Goal: Task Accomplishment & Management: Manage account settings

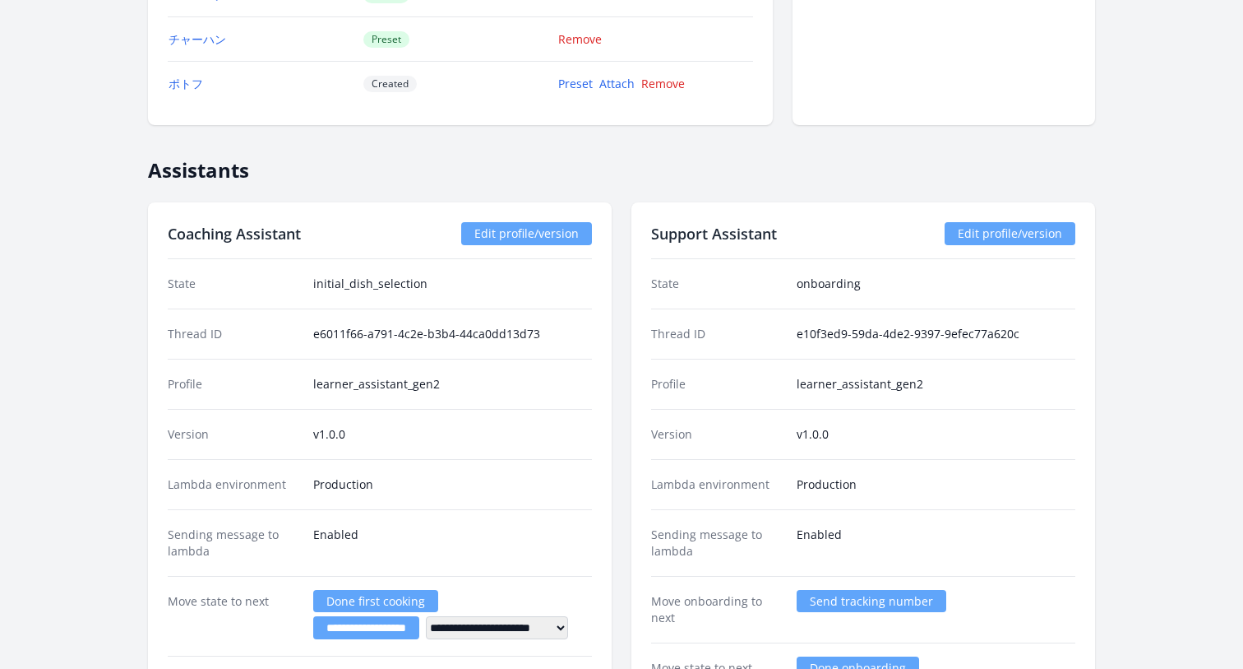
scroll to position [2784, 0]
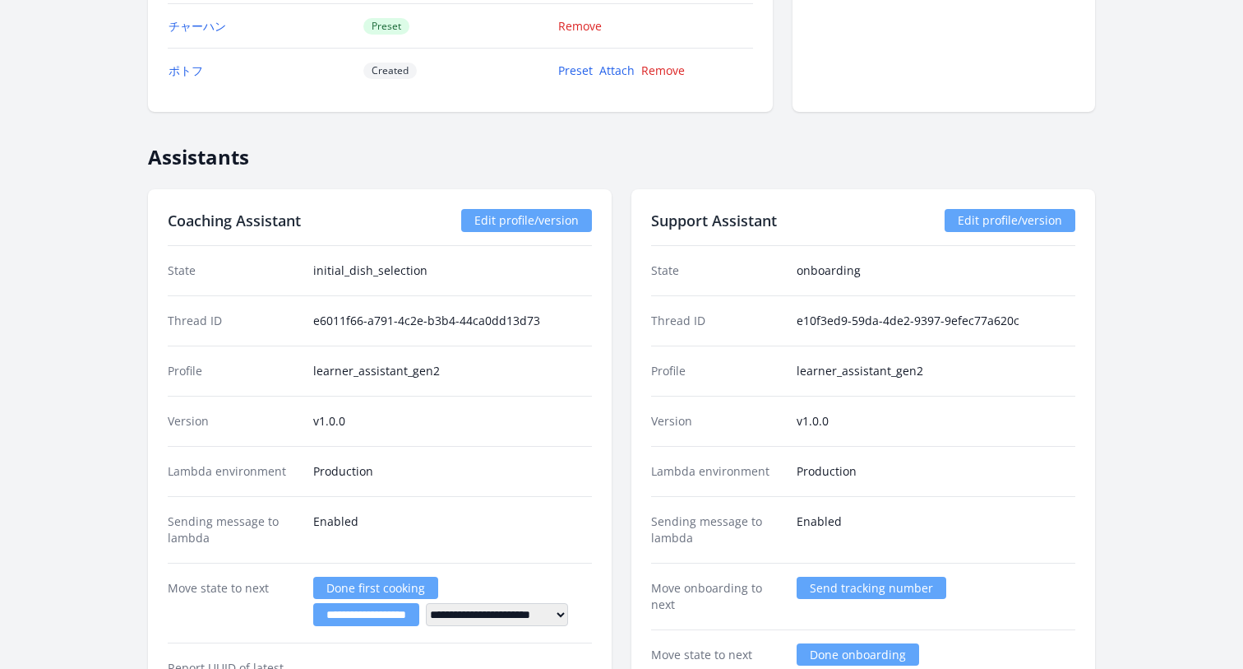
click at [977, 224] on link "Edit profile/version" at bounding box center [1010, 220] width 131 height 23
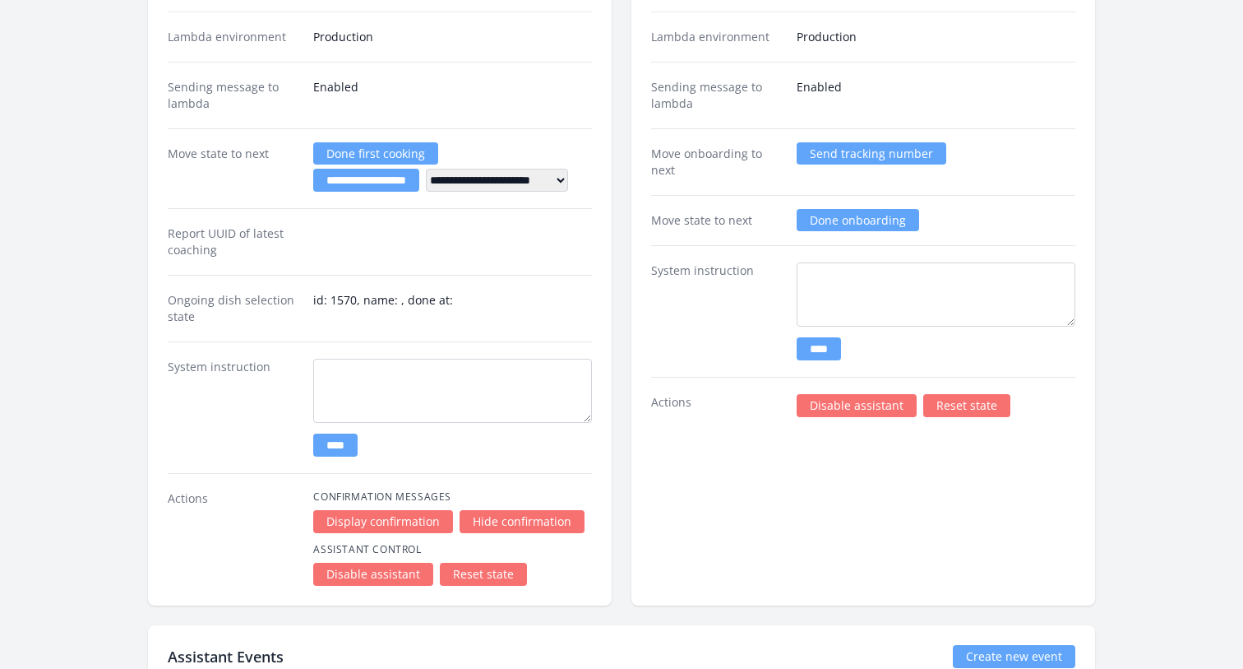
scroll to position [3185, 0]
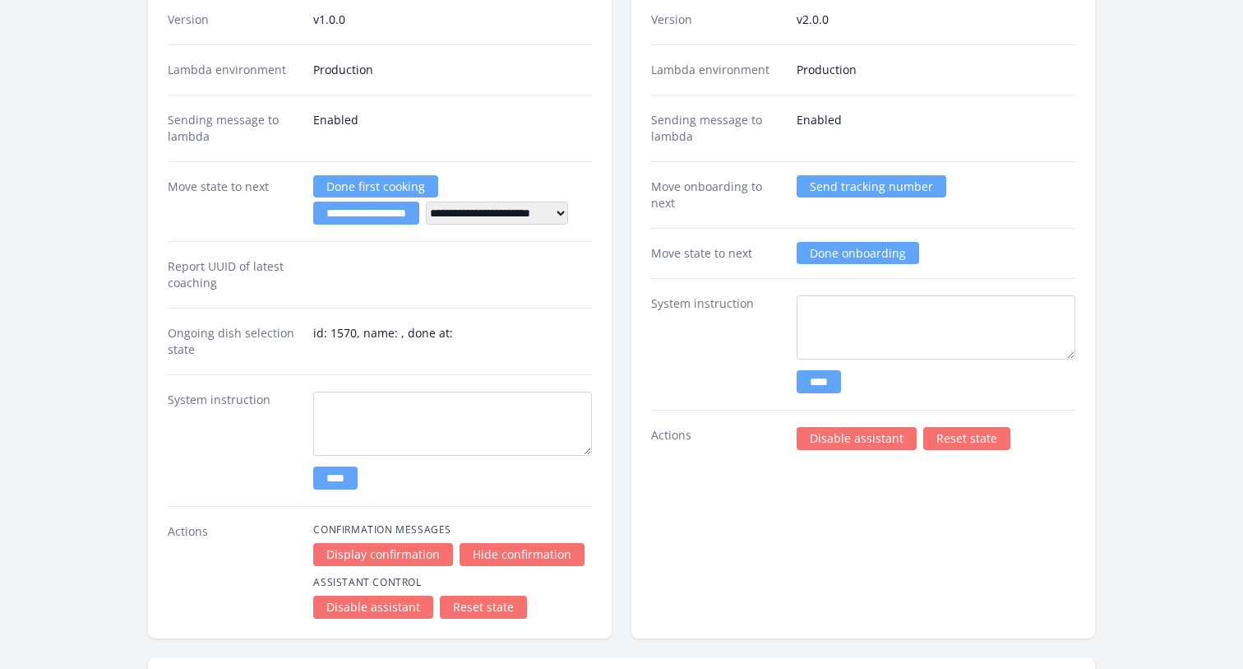
click at [965, 439] on link "Reset state" at bounding box center [966, 438] width 87 height 23
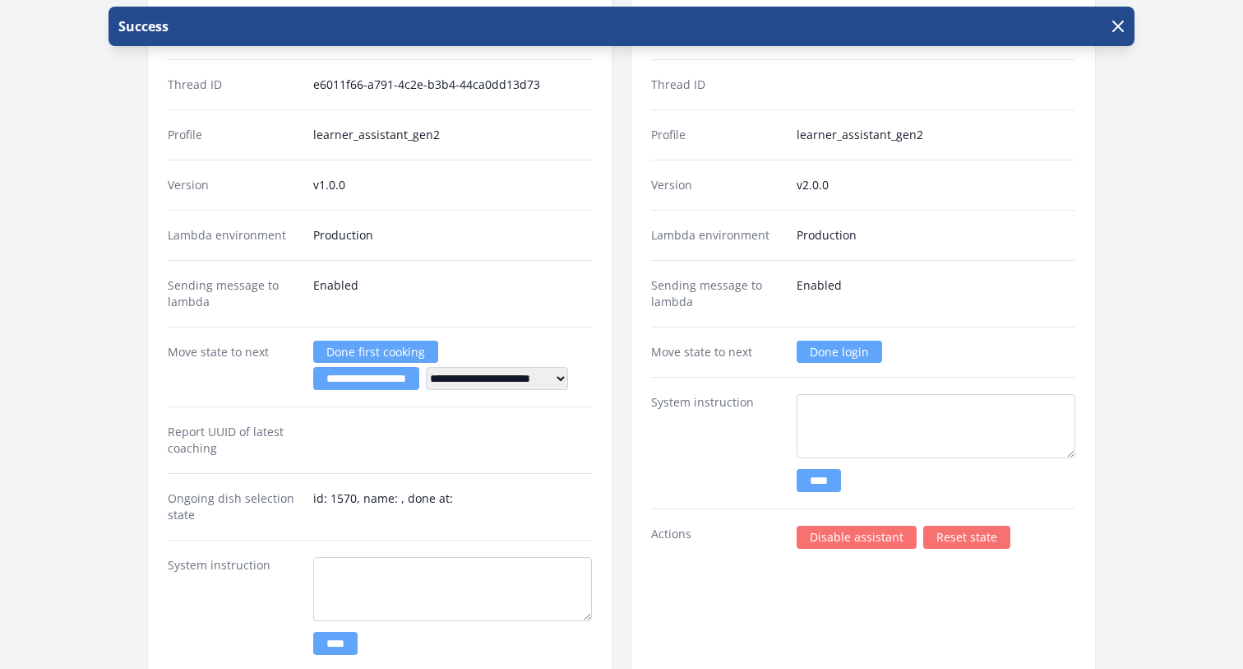
scroll to position [3031, 0]
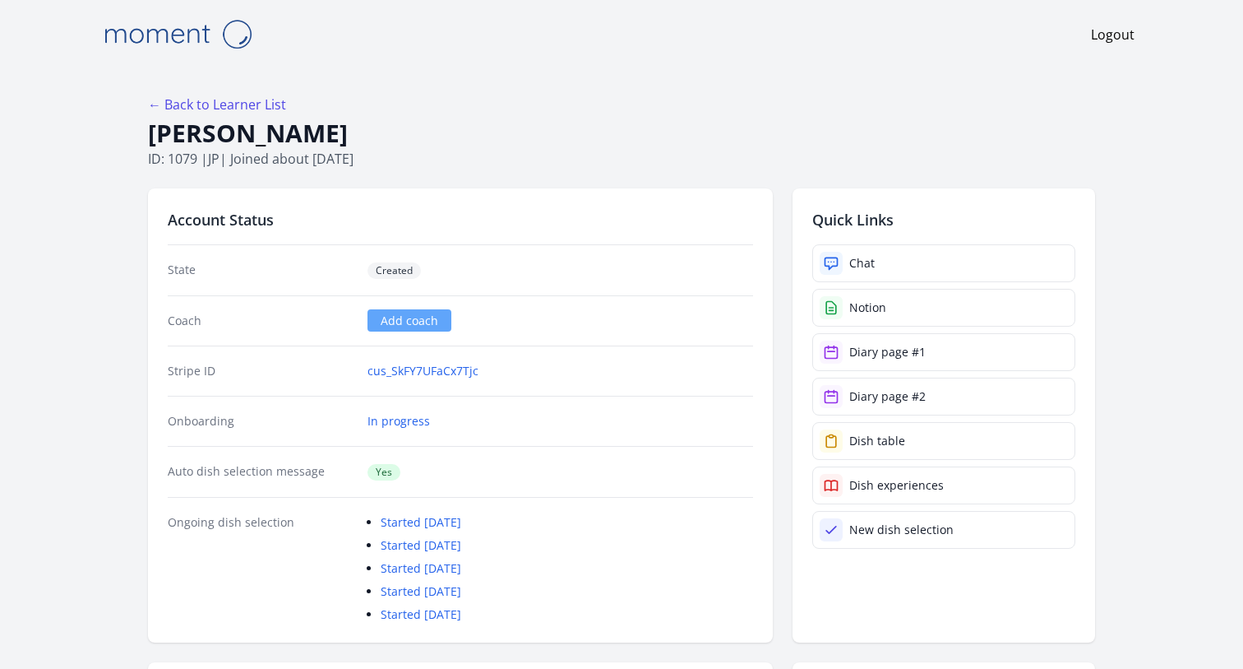
scroll to position [3031, 0]
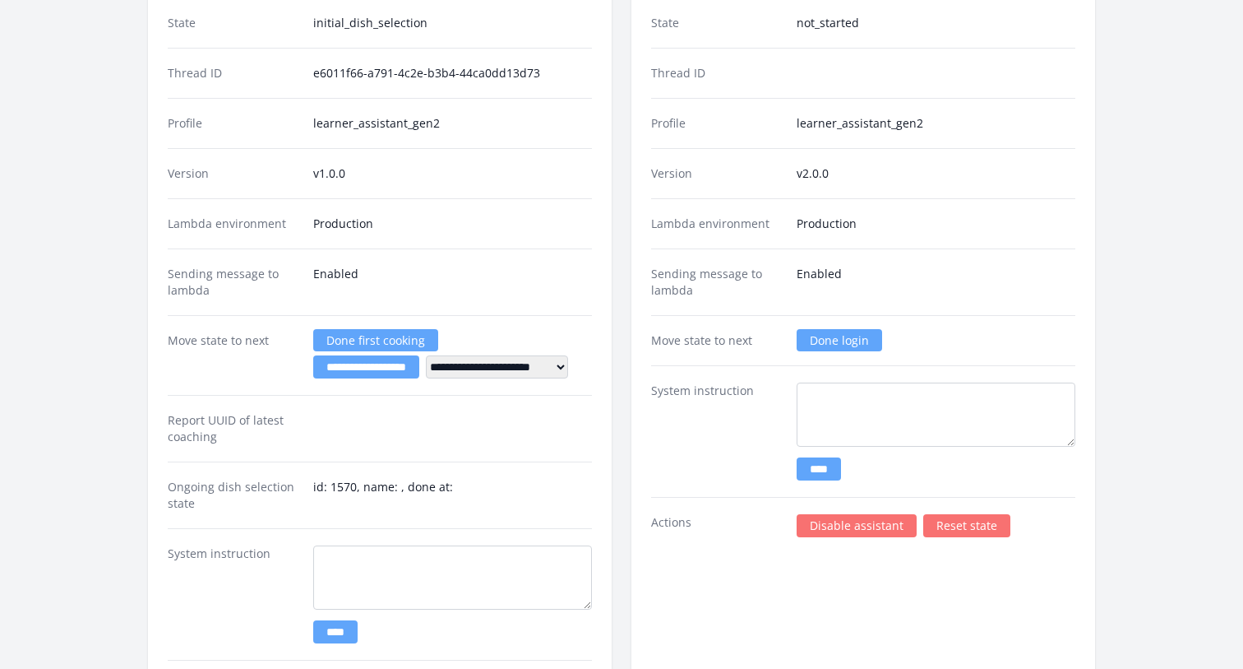
click at [828, 338] on link "Done login" at bounding box center [840, 340] width 86 height 22
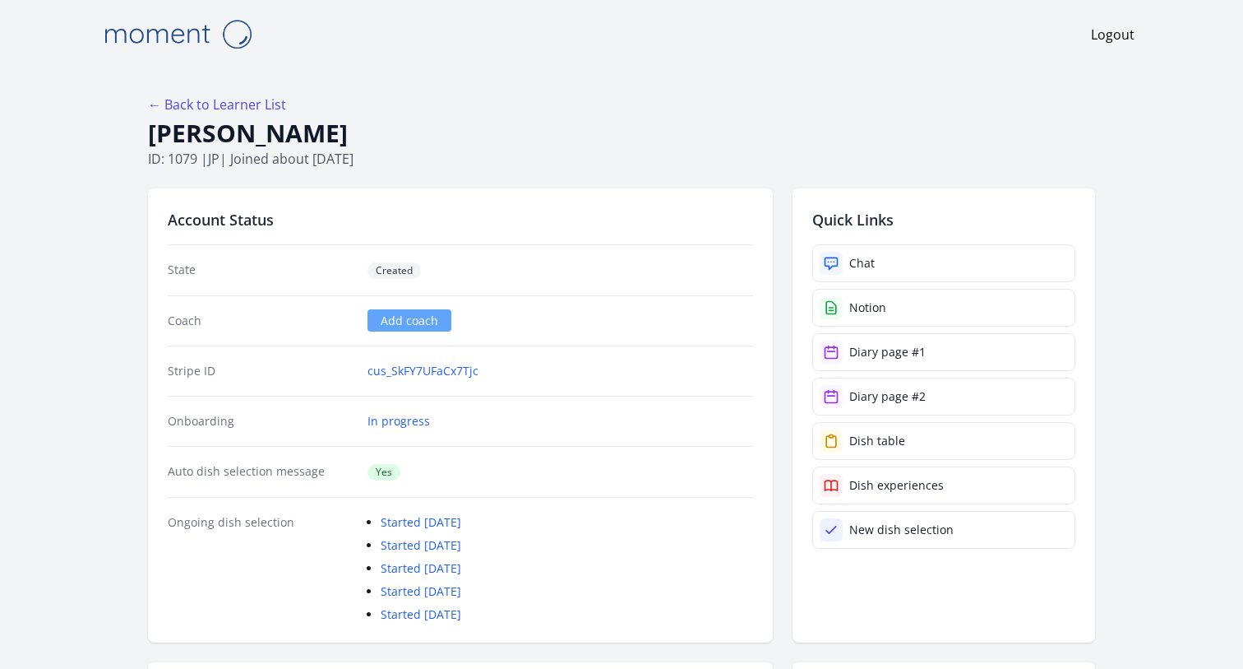
scroll to position [3031, 0]
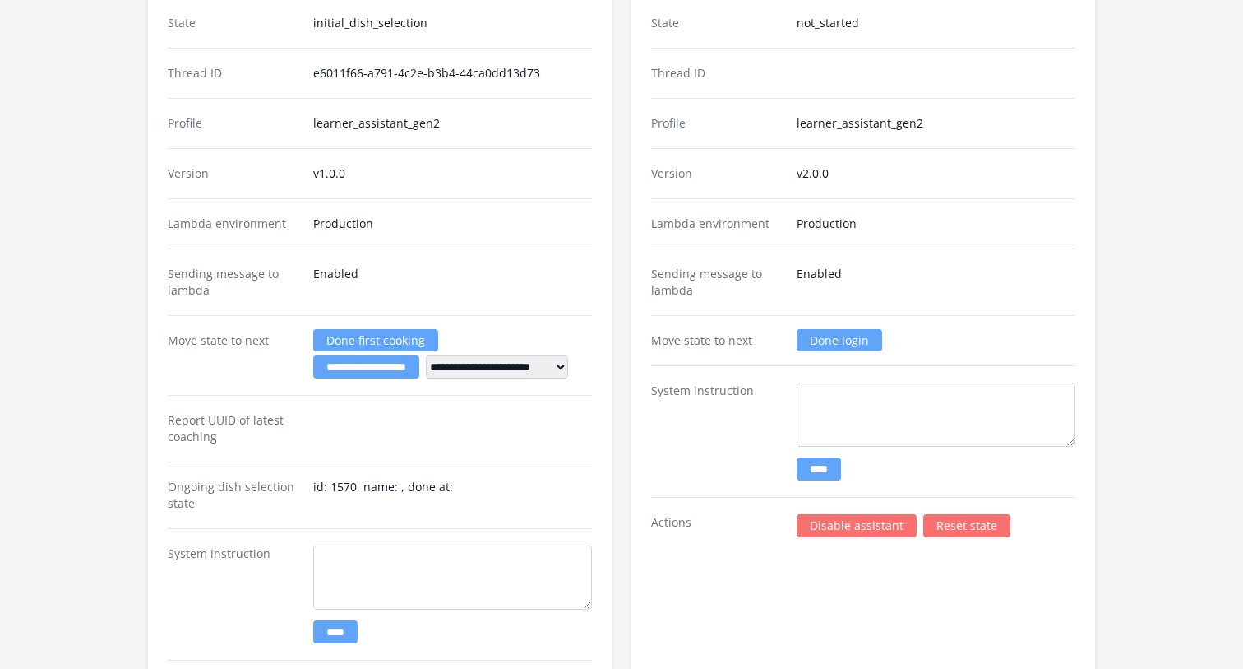
click at [831, 340] on link "Done login" at bounding box center [840, 340] width 86 height 22
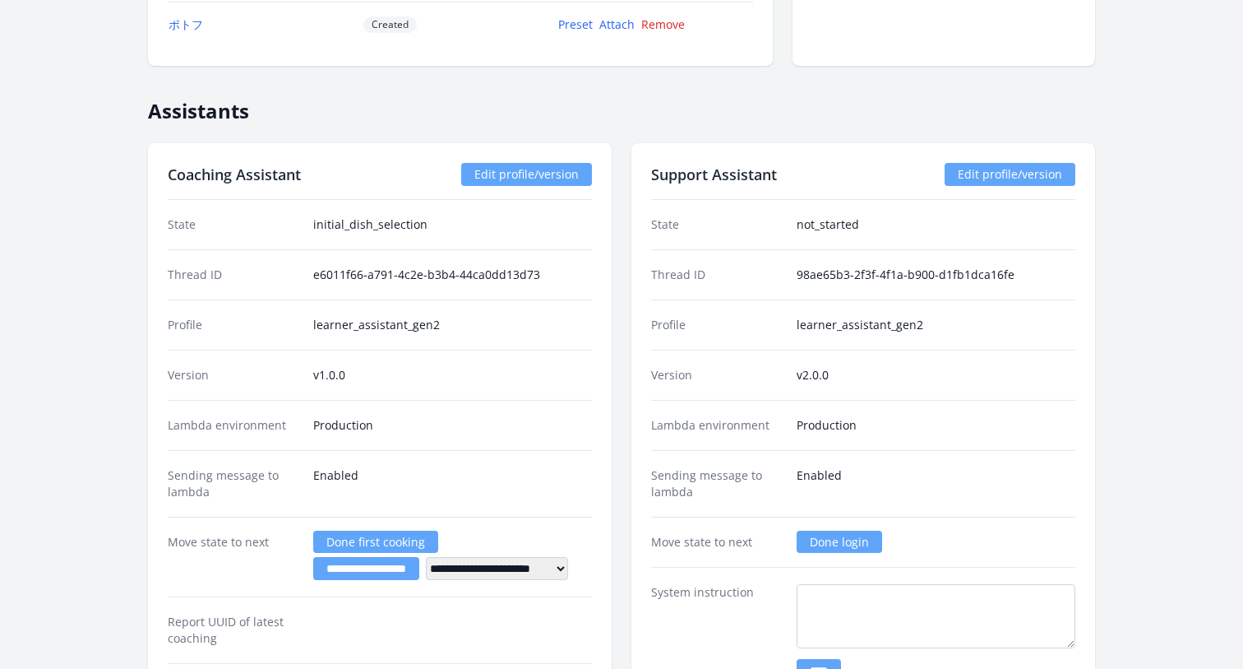
scroll to position [2844, 0]
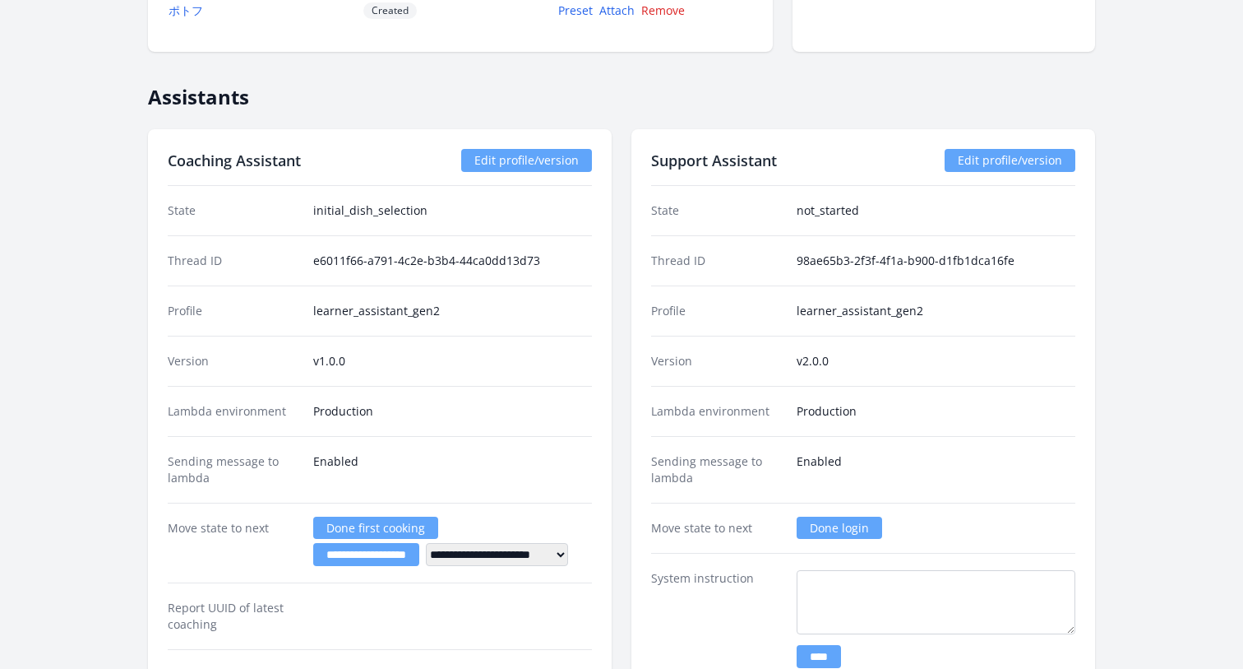
click at [839, 534] on link "Done login" at bounding box center [840, 527] width 86 height 22
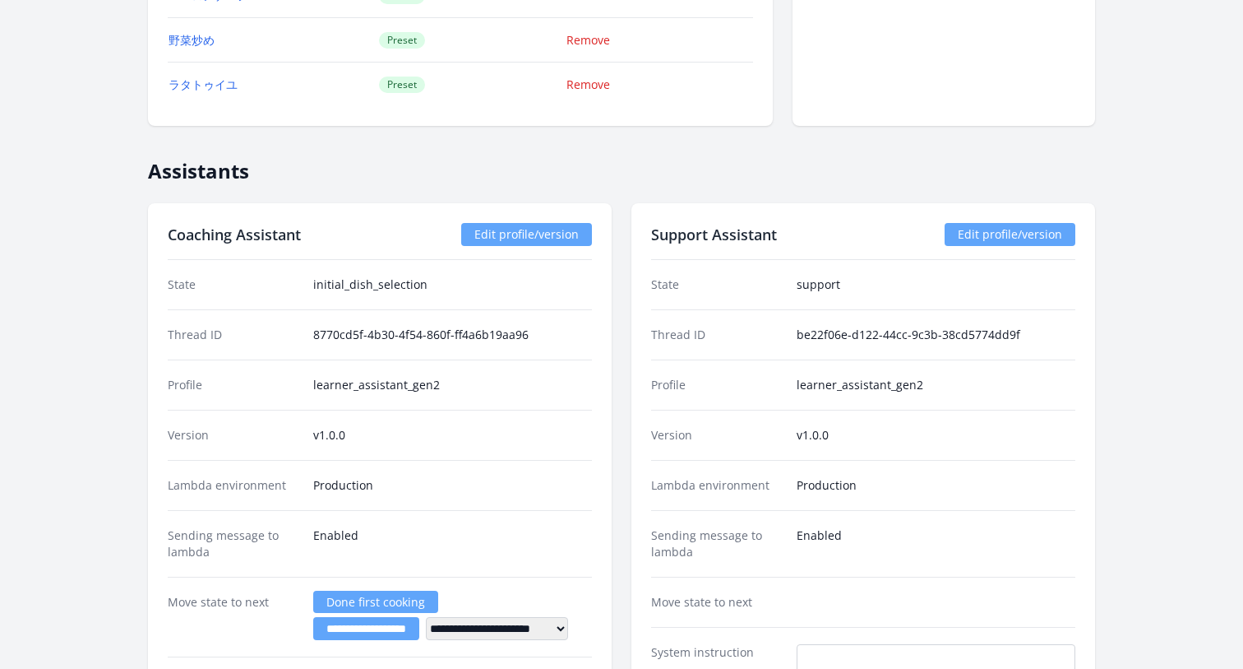
scroll to position [2709, 0]
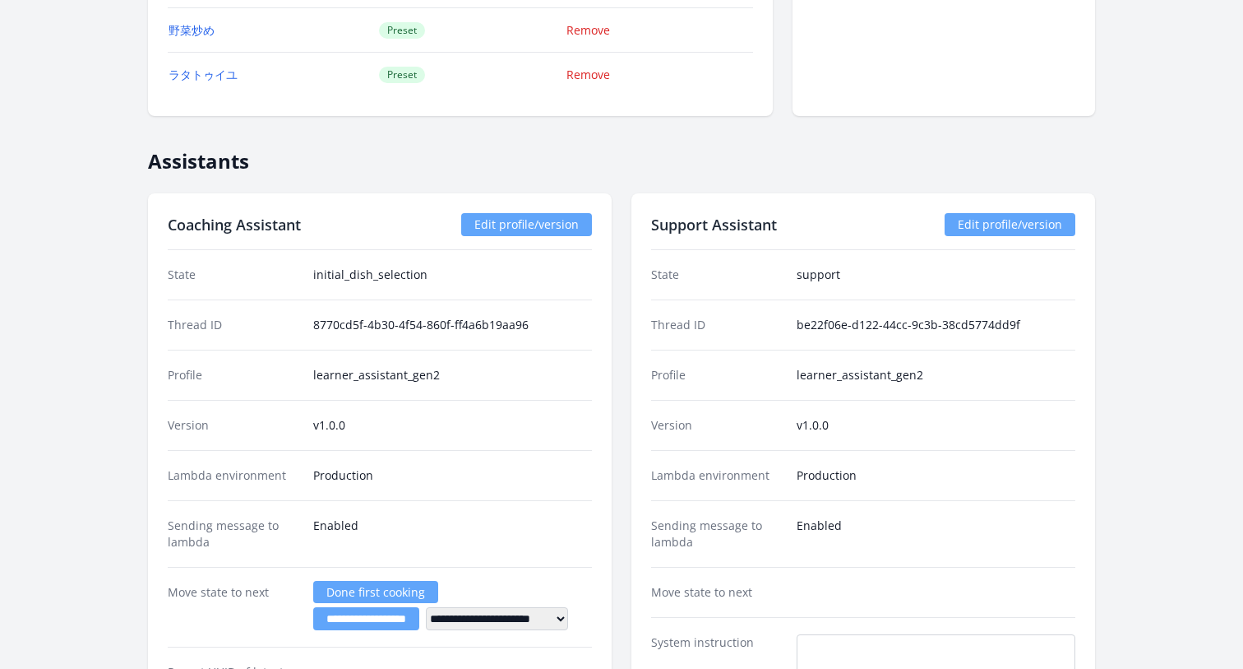
click at [1022, 225] on link "Edit profile/version" at bounding box center [1010, 224] width 131 height 23
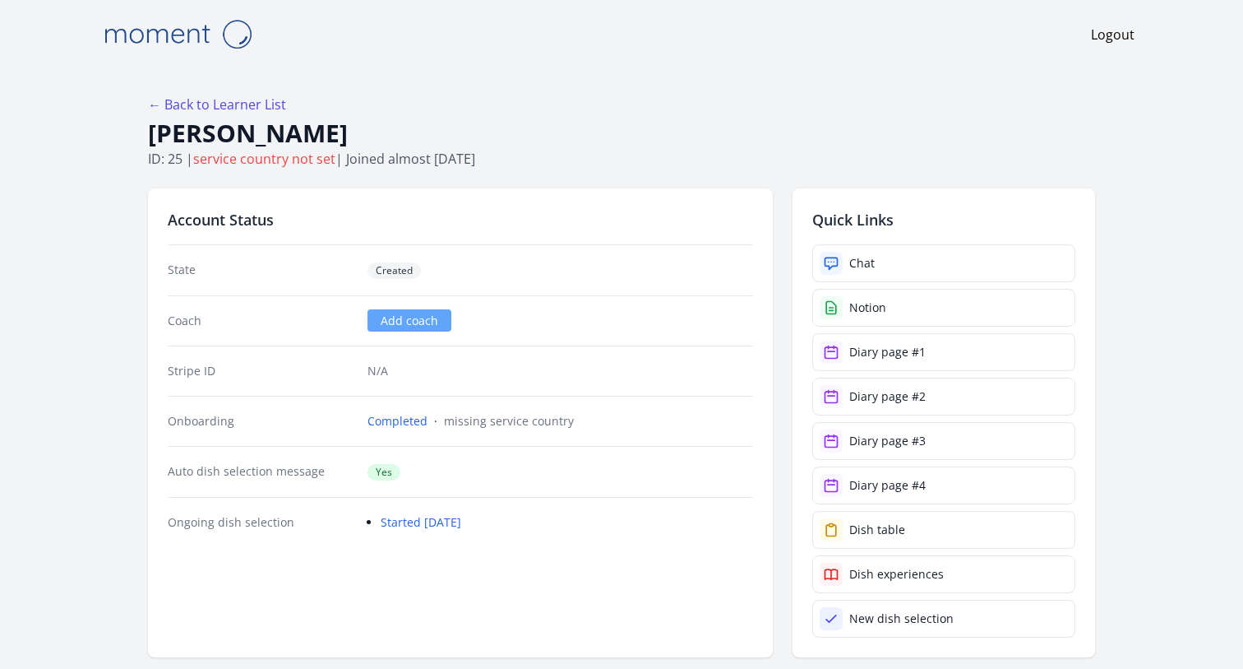
scroll to position [2709, 0]
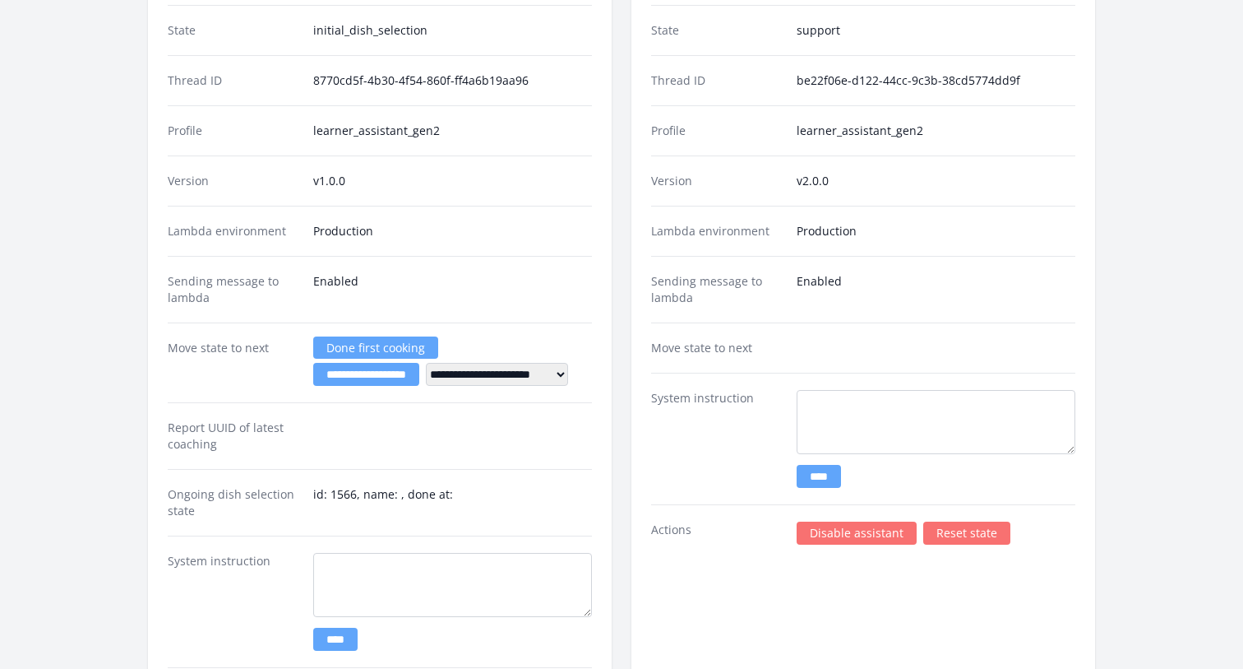
scroll to position [2959, 0]
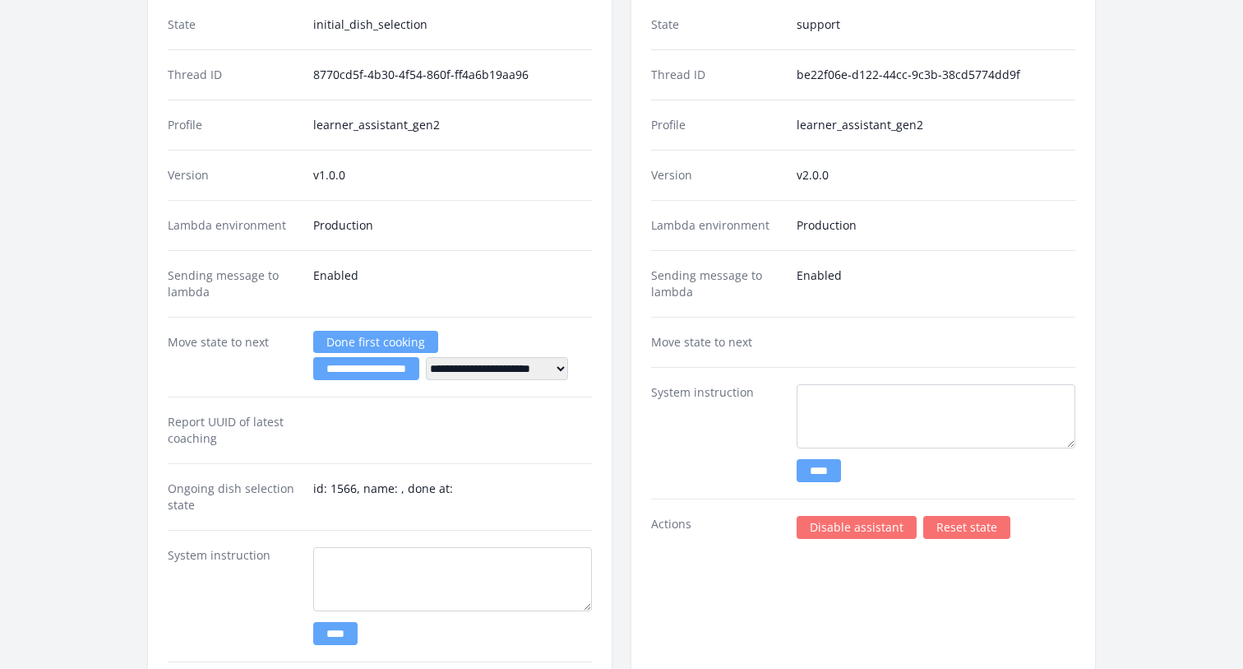
click at [970, 521] on link "Reset state" at bounding box center [966, 527] width 87 height 23
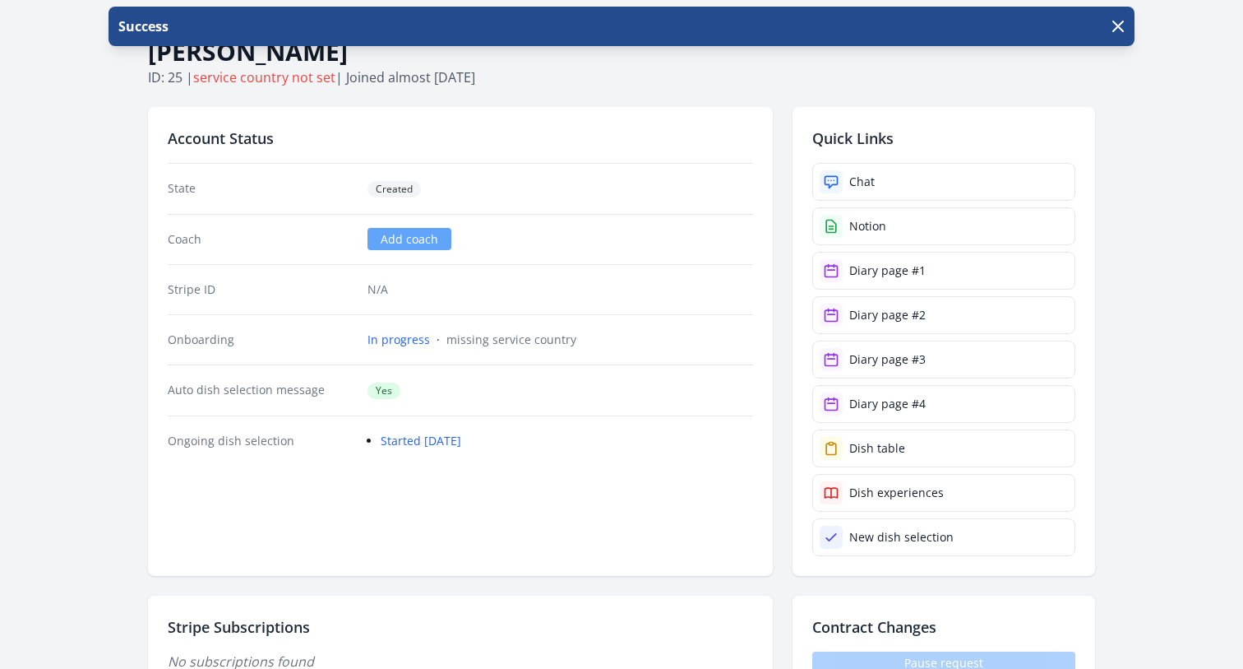
scroll to position [103, 0]
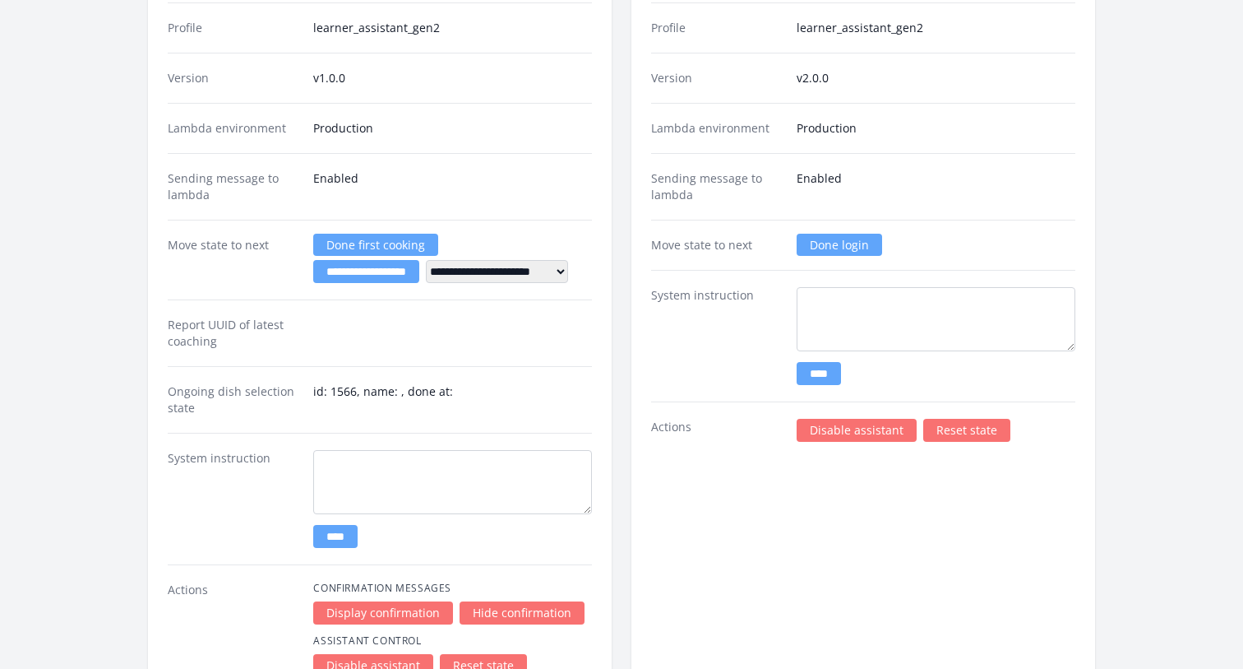
scroll to position [3055, 0]
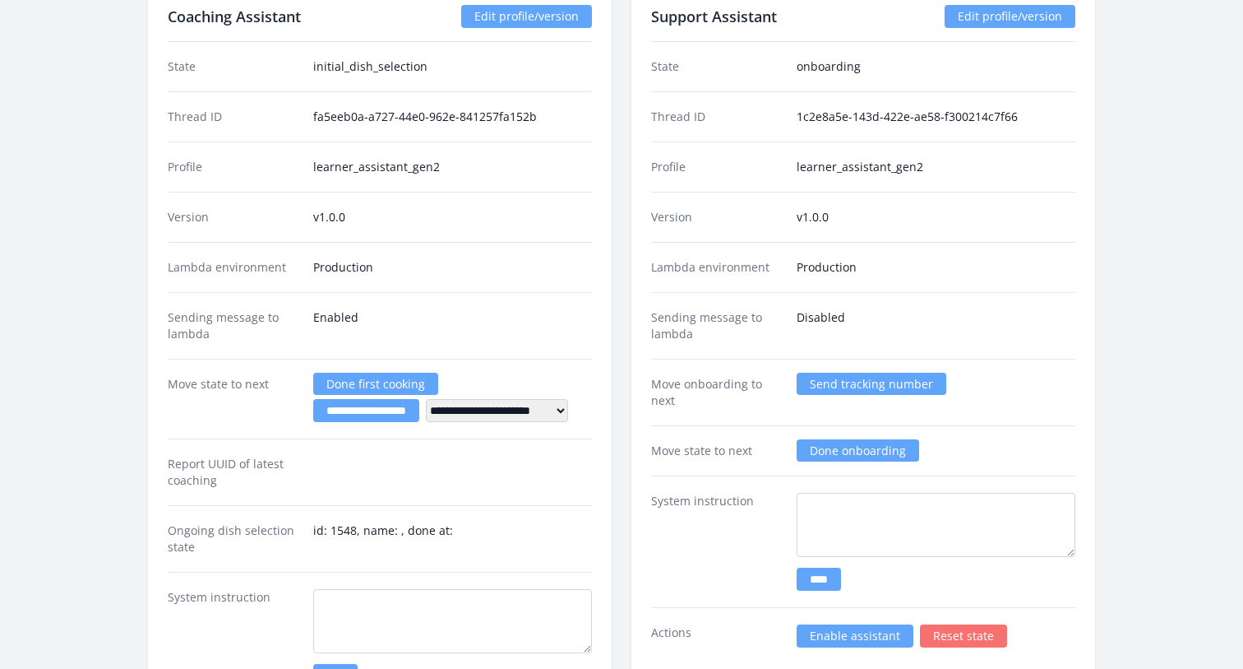
scroll to position [2779, 0]
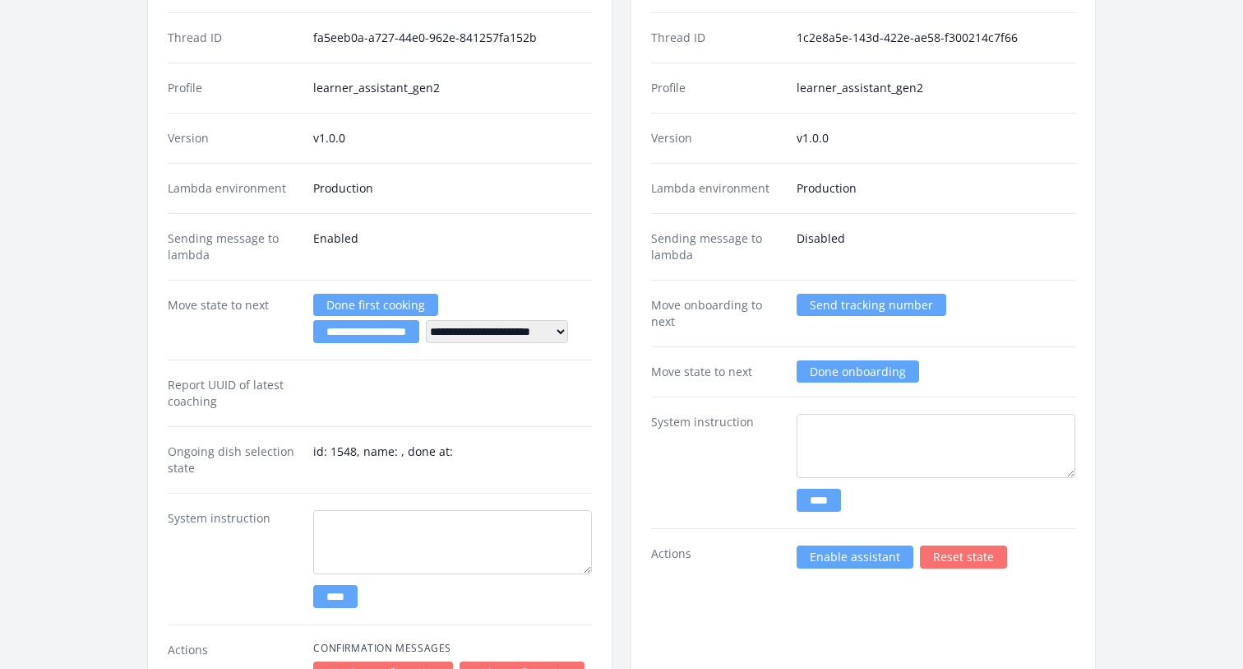
click at [963, 560] on link "Reset state" at bounding box center [963, 556] width 87 height 23
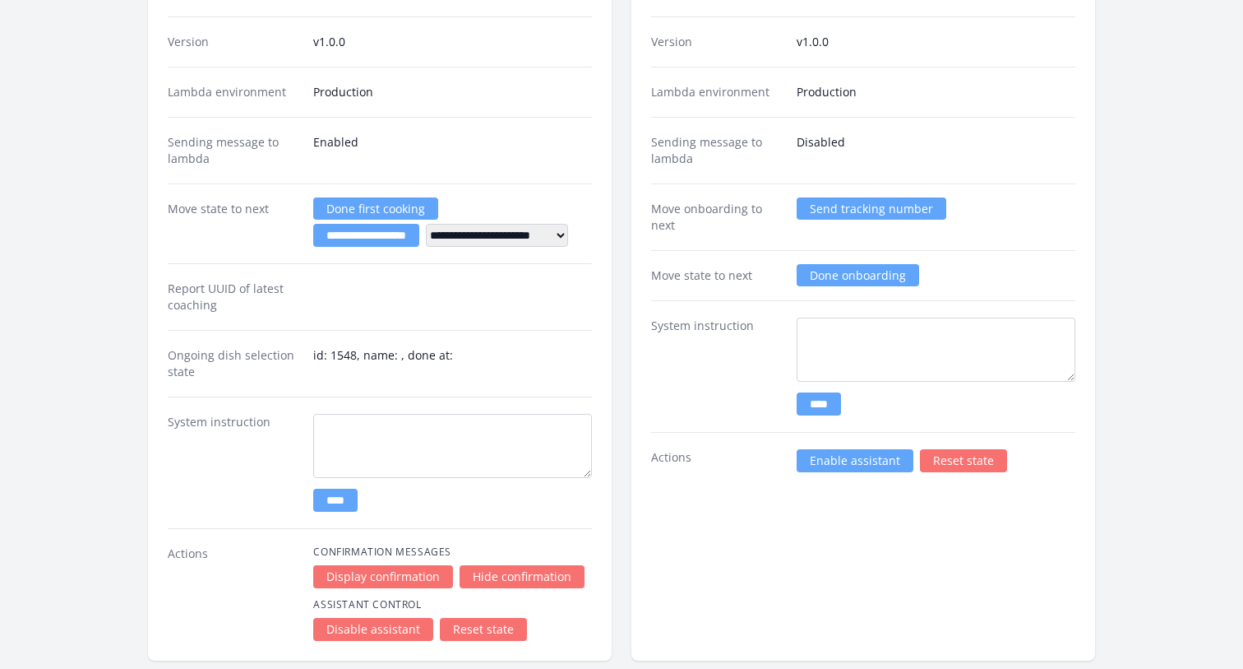
scroll to position [2879, 0]
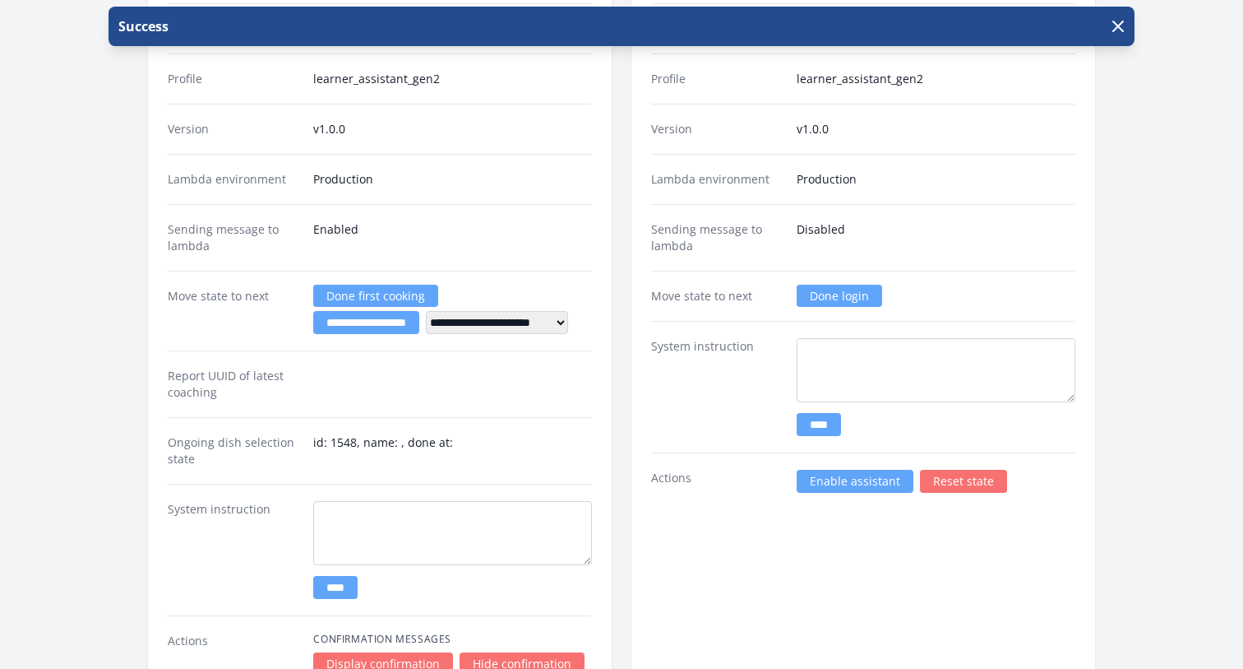
scroll to position [2720, 0]
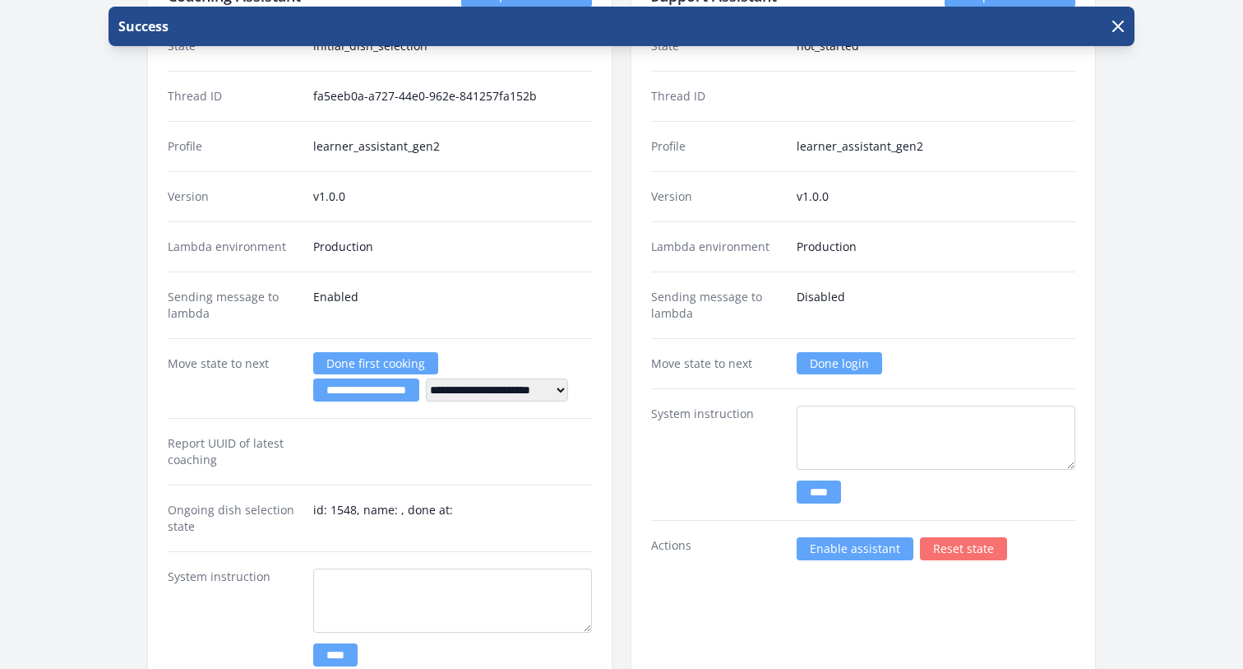
click at [831, 549] on link "Enable assistant" at bounding box center [855, 548] width 117 height 23
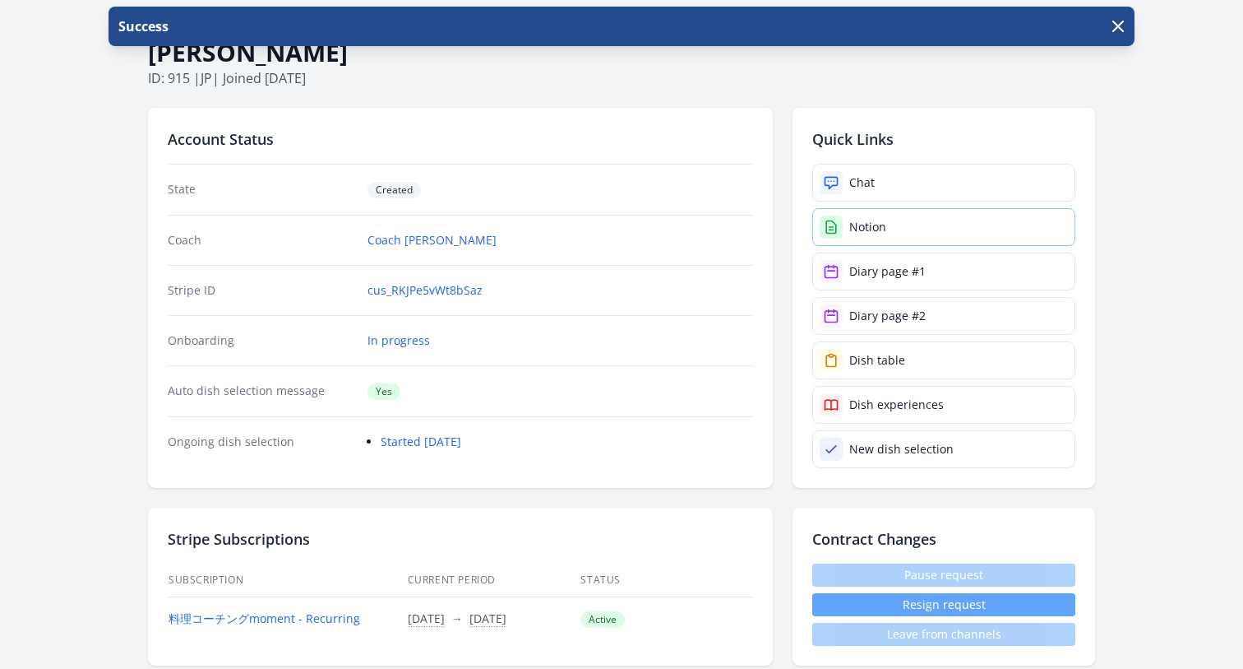
scroll to position [126, 0]
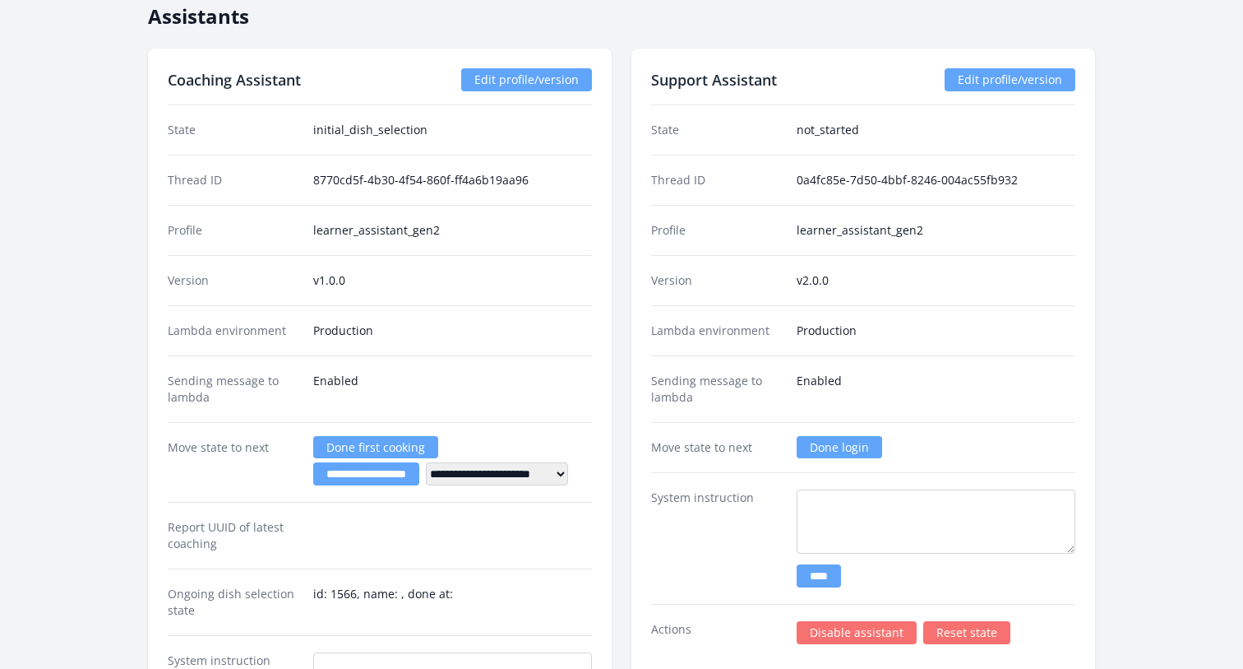
scroll to position [3076, 0]
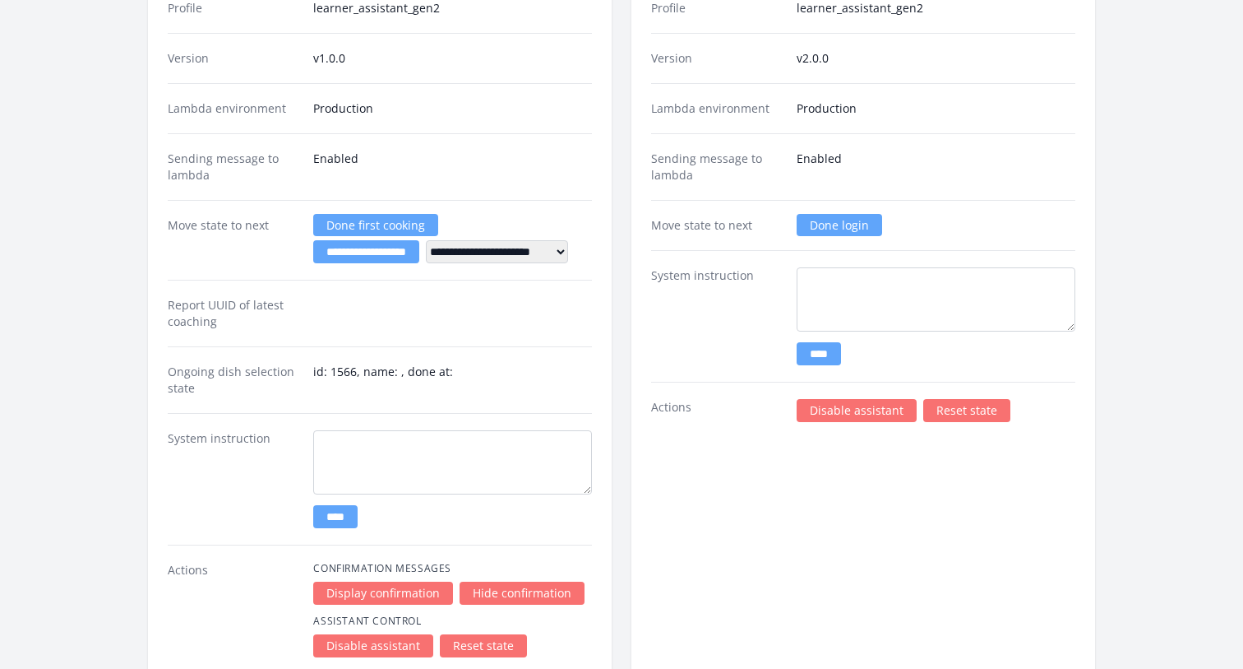
click at [824, 227] on link "Done login" at bounding box center [840, 225] width 86 height 22
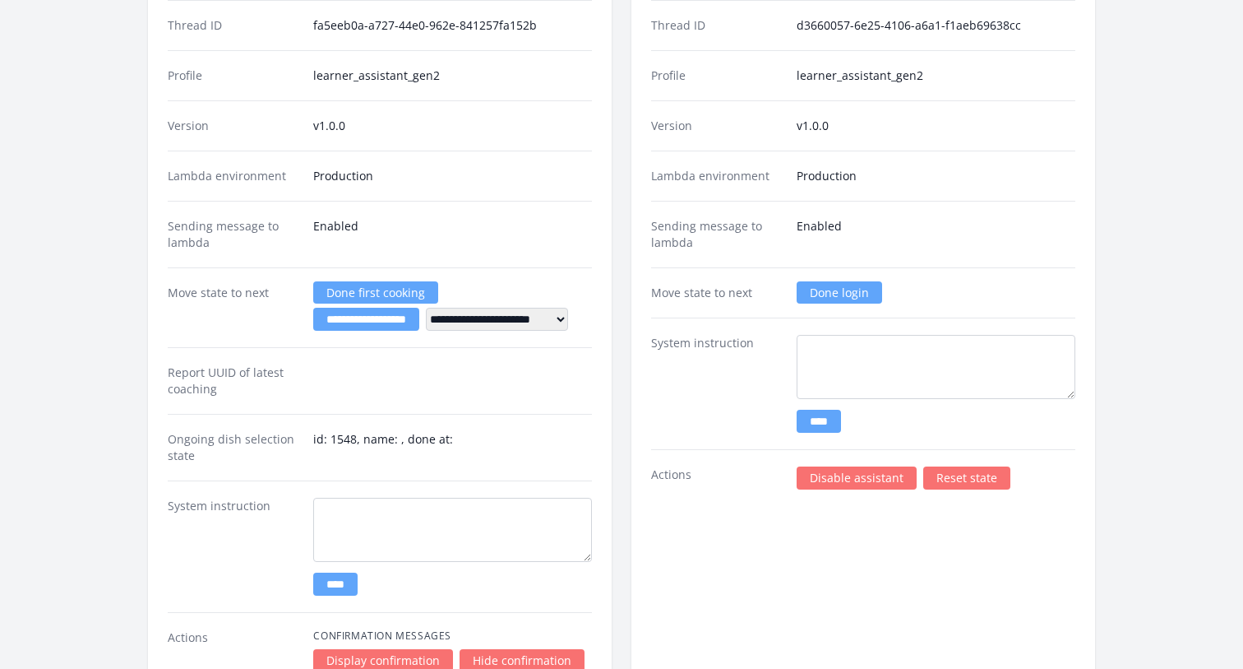
scroll to position [2514, 0]
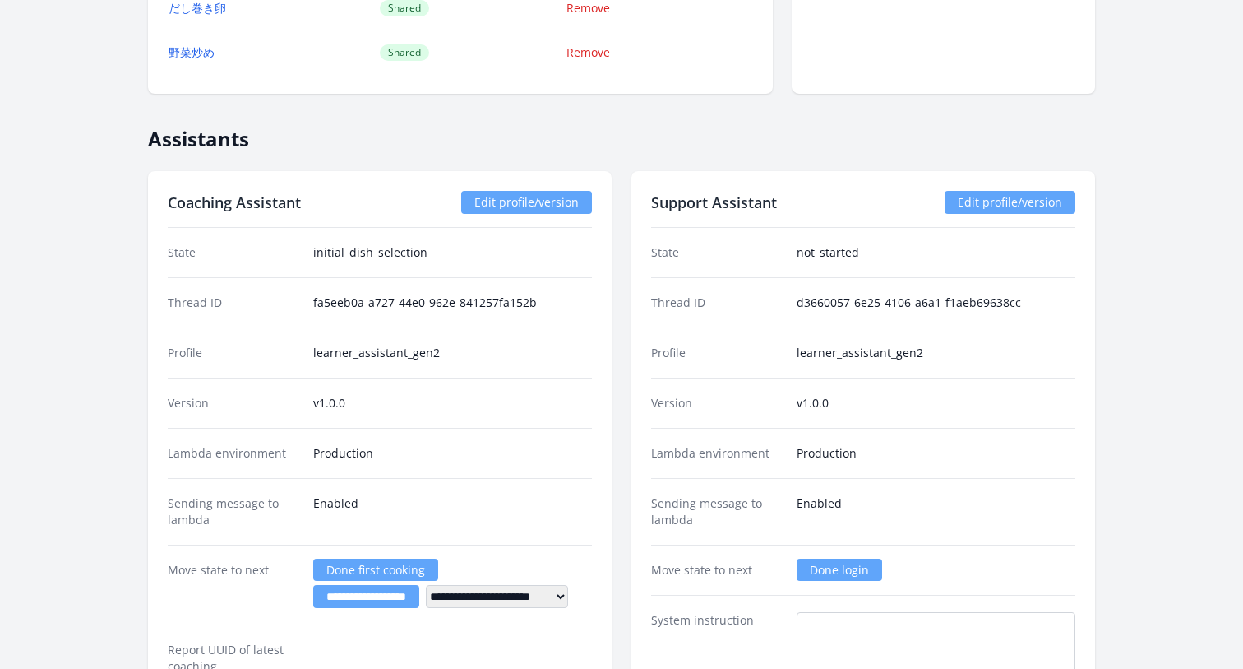
click at [929, 498] on dd "Enabled" at bounding box center [936, 511] width 279 height 33
click at [840, 566] on link "Done login" at bounding box center [840, 569] width 86 height 22
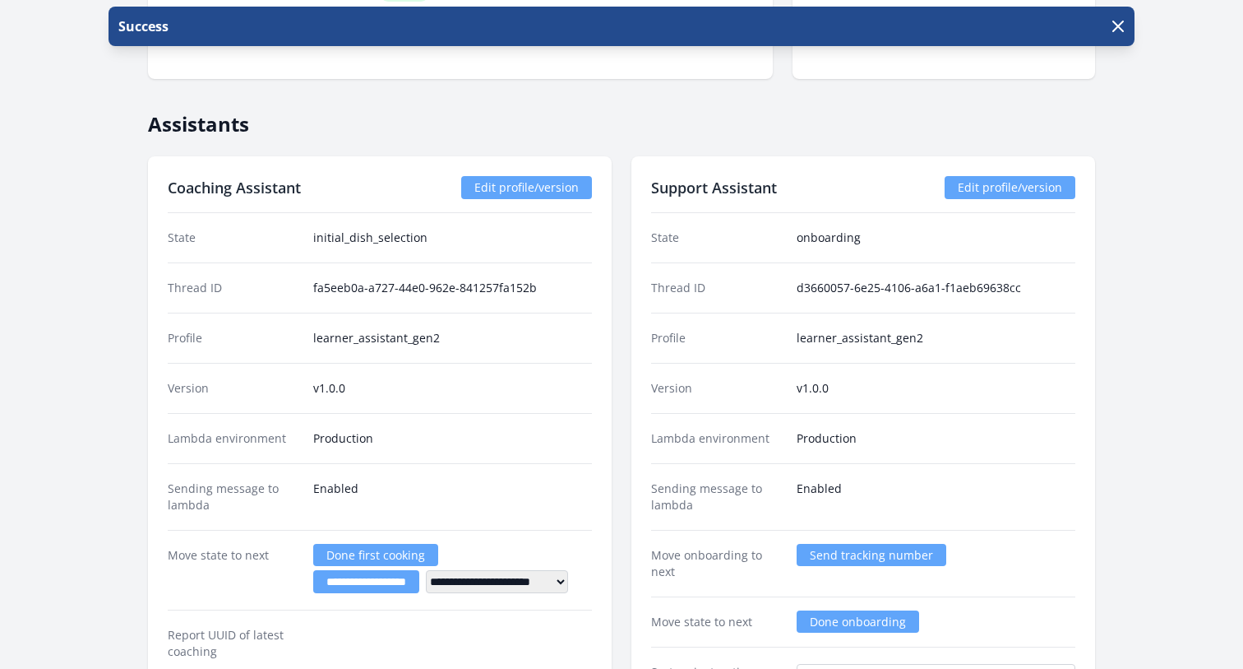
scroll to position [2485, 0]
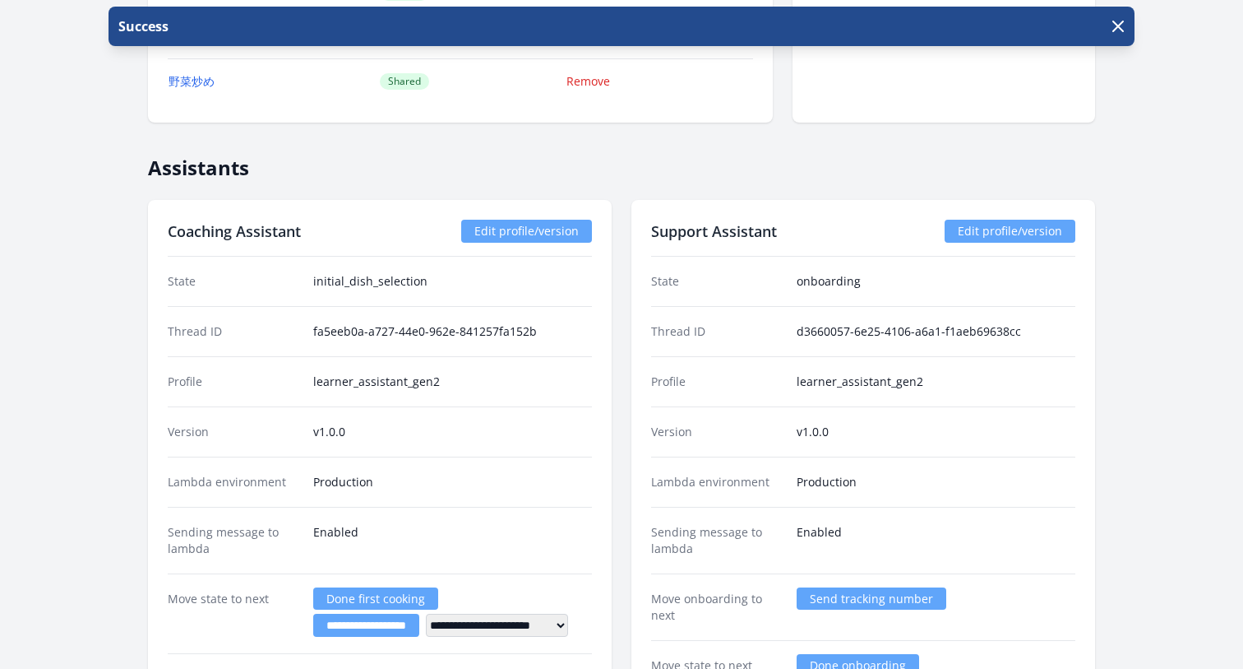
click at [980, 231] on link "Edit profile/version" at bounding box center [1010, 231] width 131 height 23
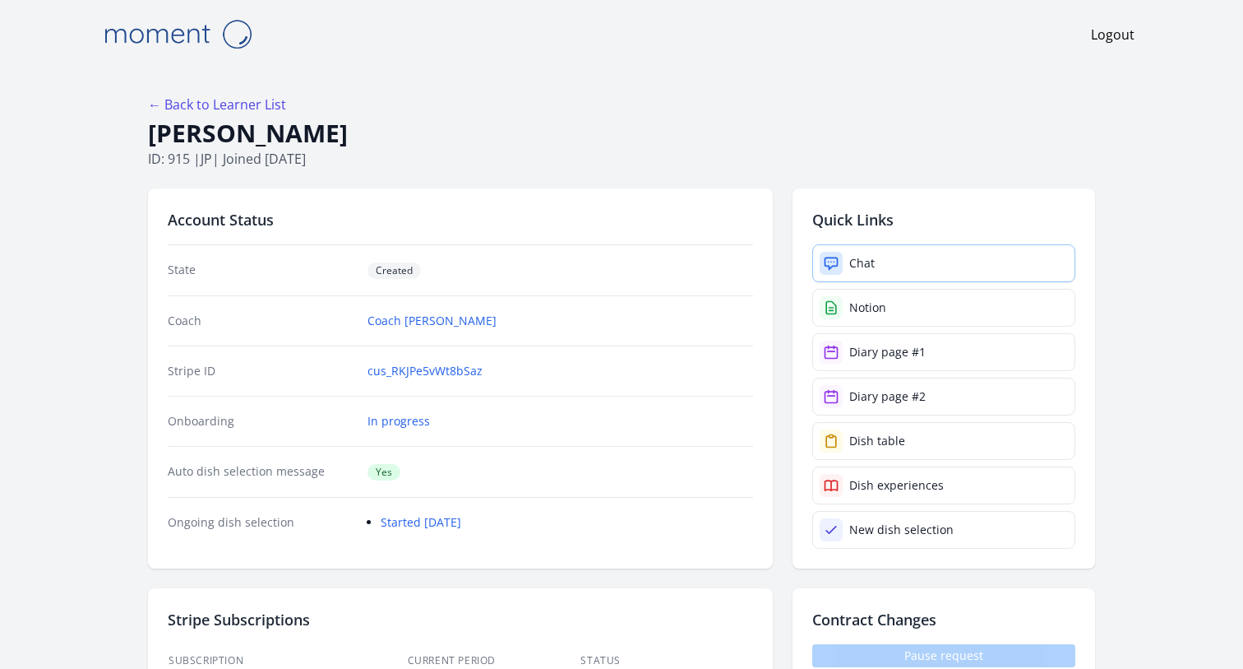
click at [864, 270] on div "Chat" at bounding box center [861, 263] width 25 height 16
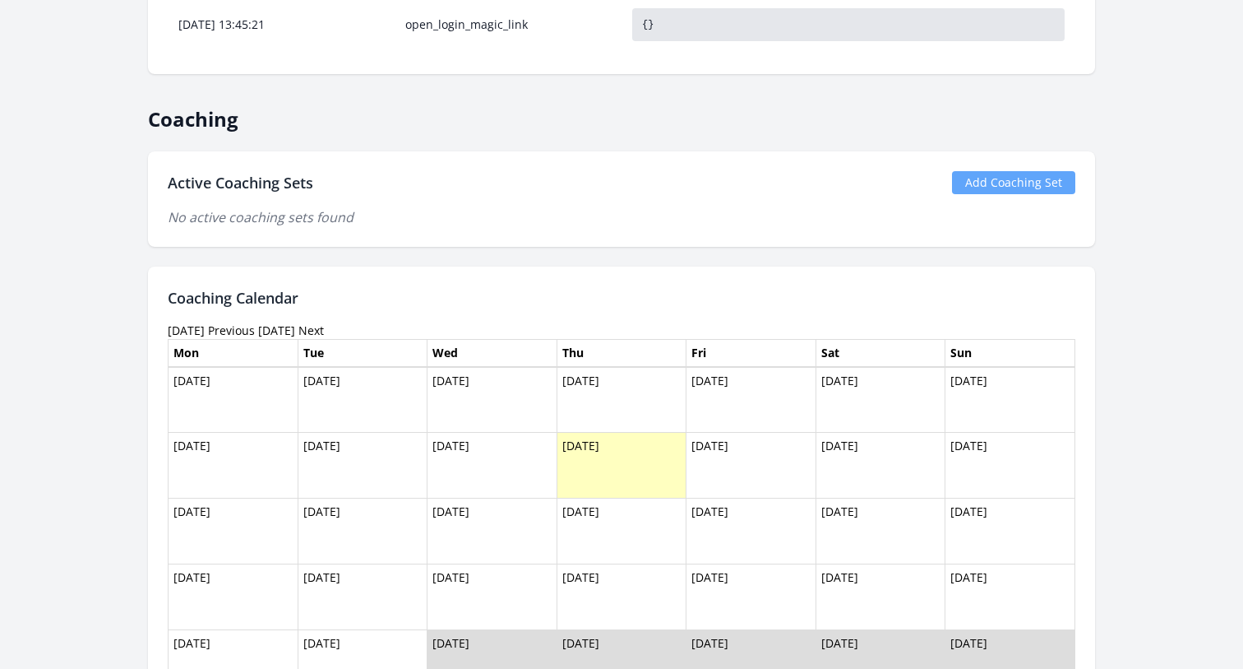
scroll to position [1171, 0]
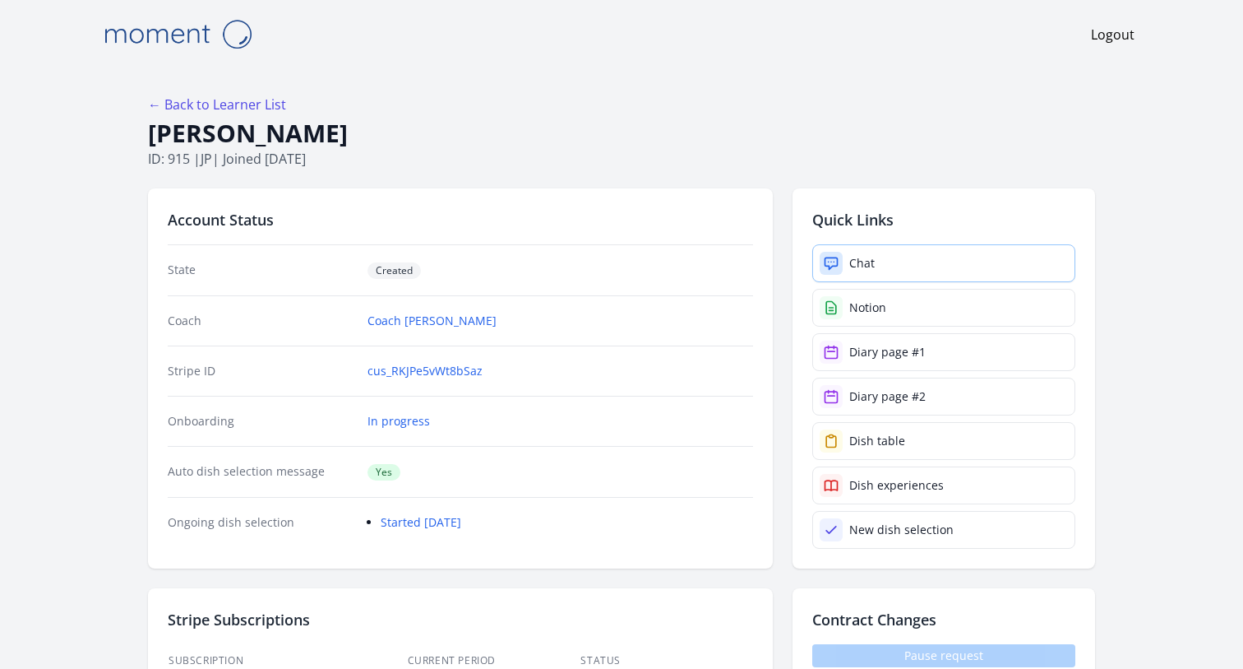
click at [886, 265] on link "Chat" at bounding box center [943, 263] width 263 height 38
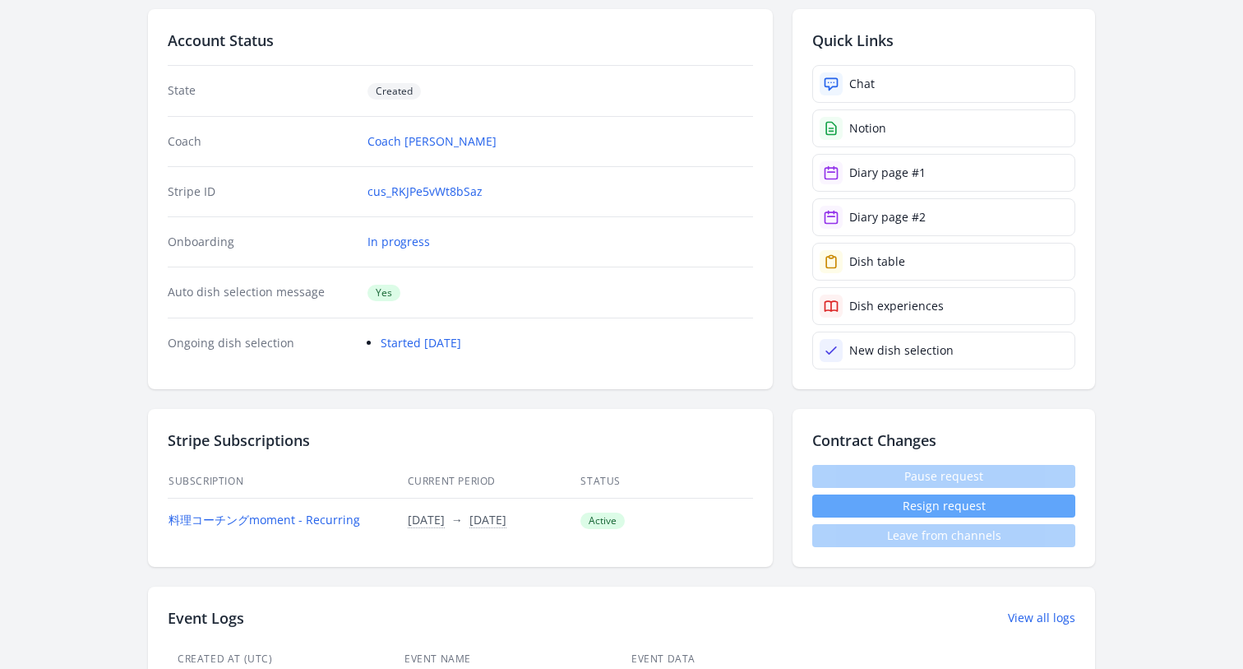
scroll to position [178, 0]
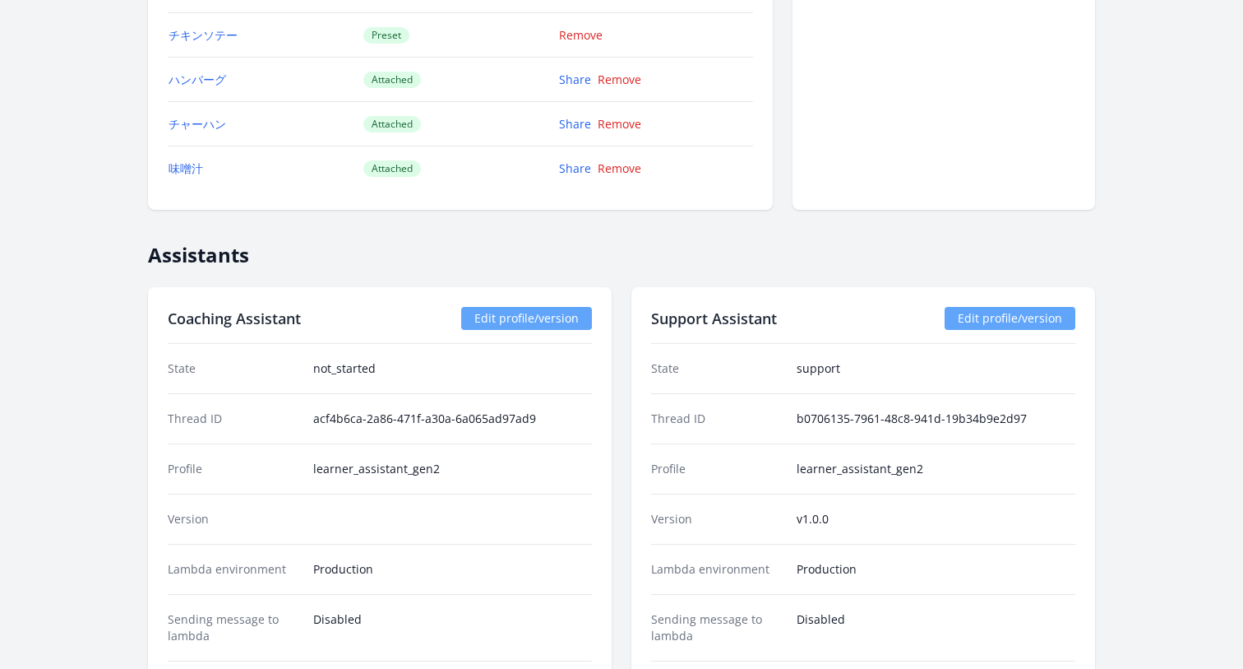
scroll to position [2257, 0]
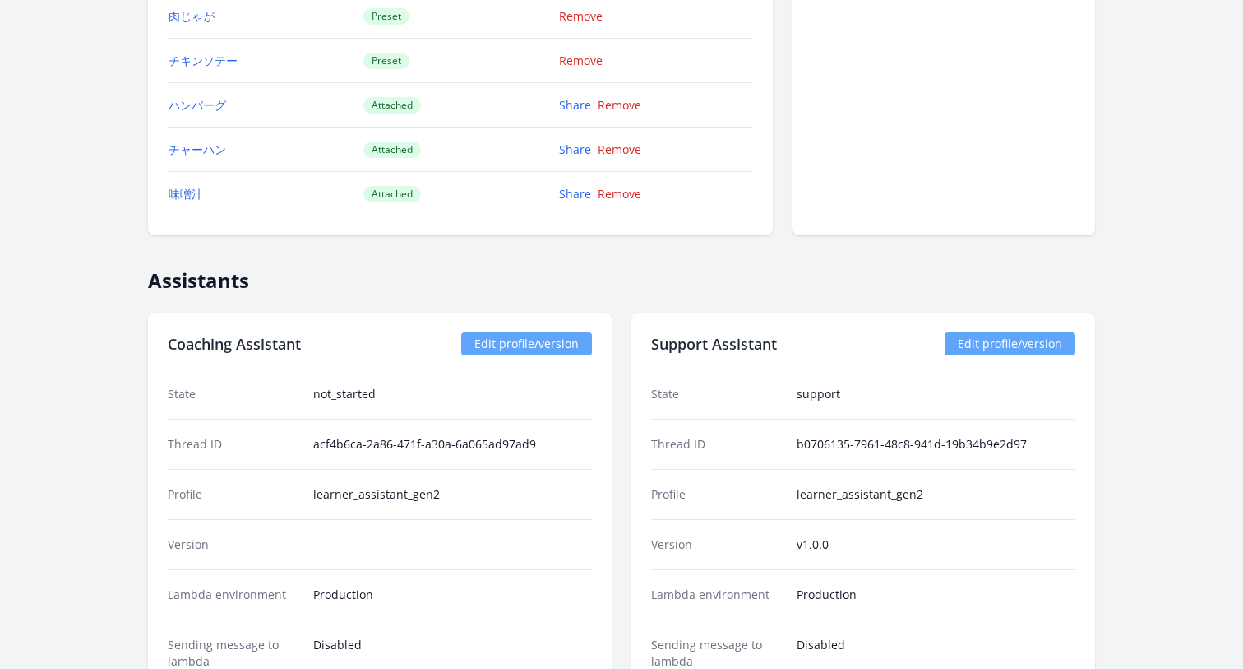
click at [976, 344] on link "Edit profile/version" at bounding box center [1010, 343] width 131 height 23
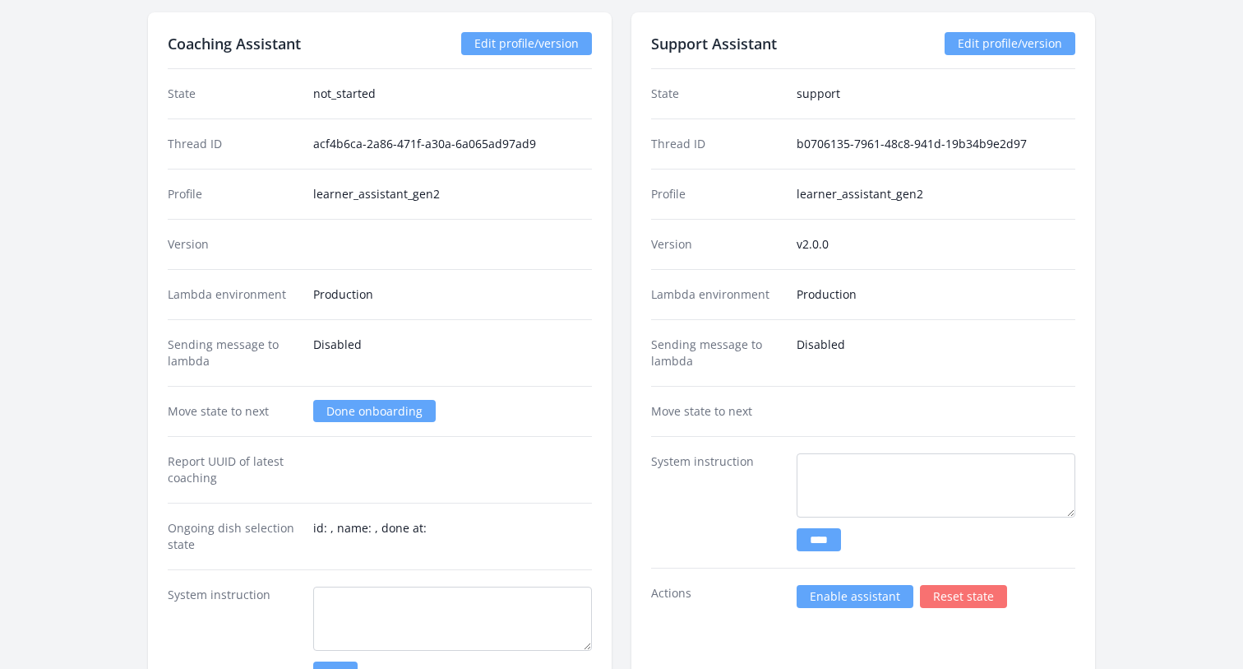
scroll to position [2562, 0]
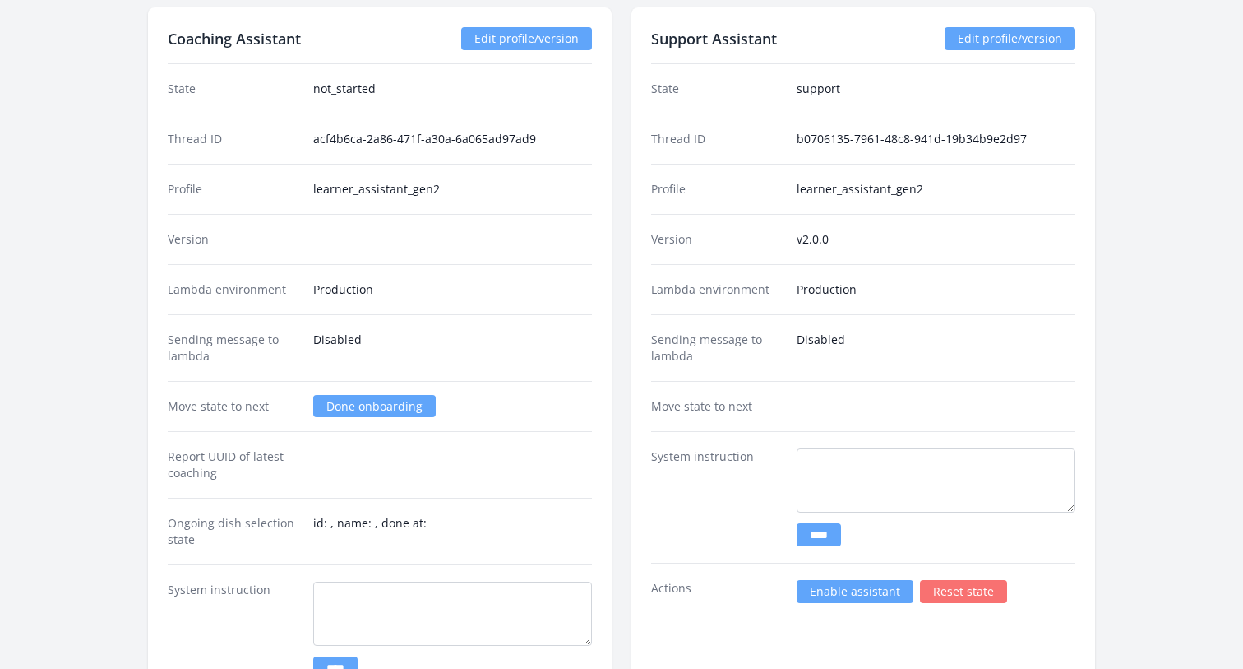
click at [827, 587] on link "Enable assistant" at bounding box center [855, 591] width 117 height 23
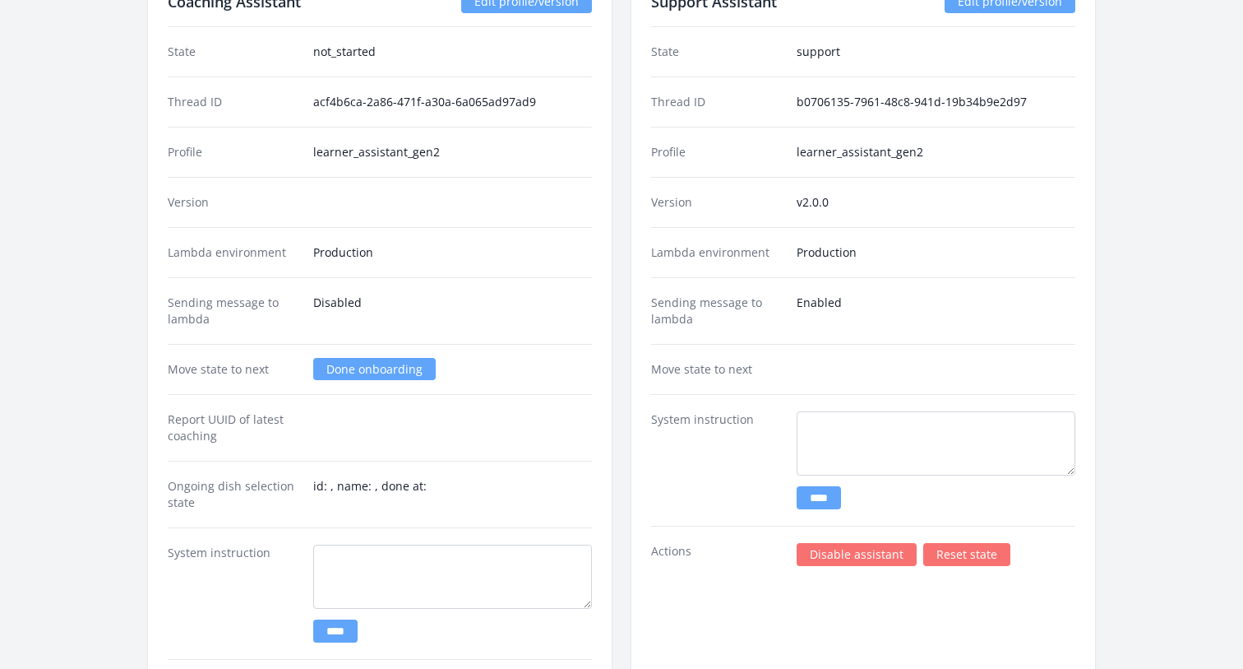
scroll to position [2667, 0]
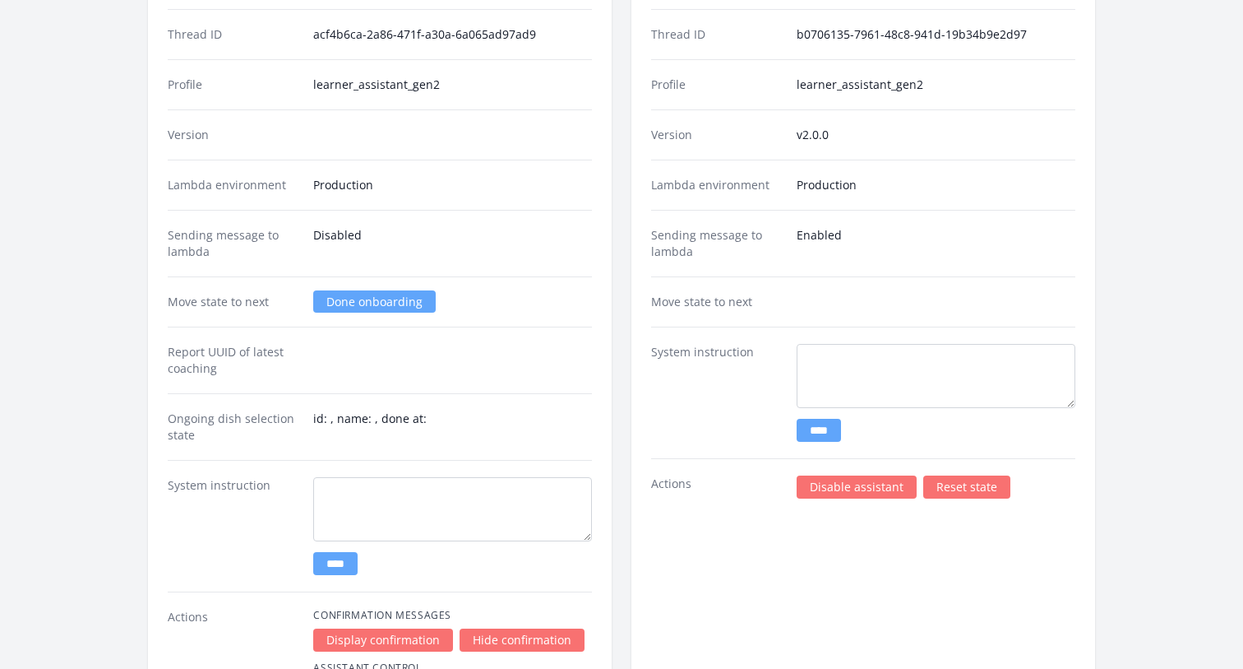
click at [974, 486] on link "Reset state" at bounding box center [966, 486] width 87 height 23
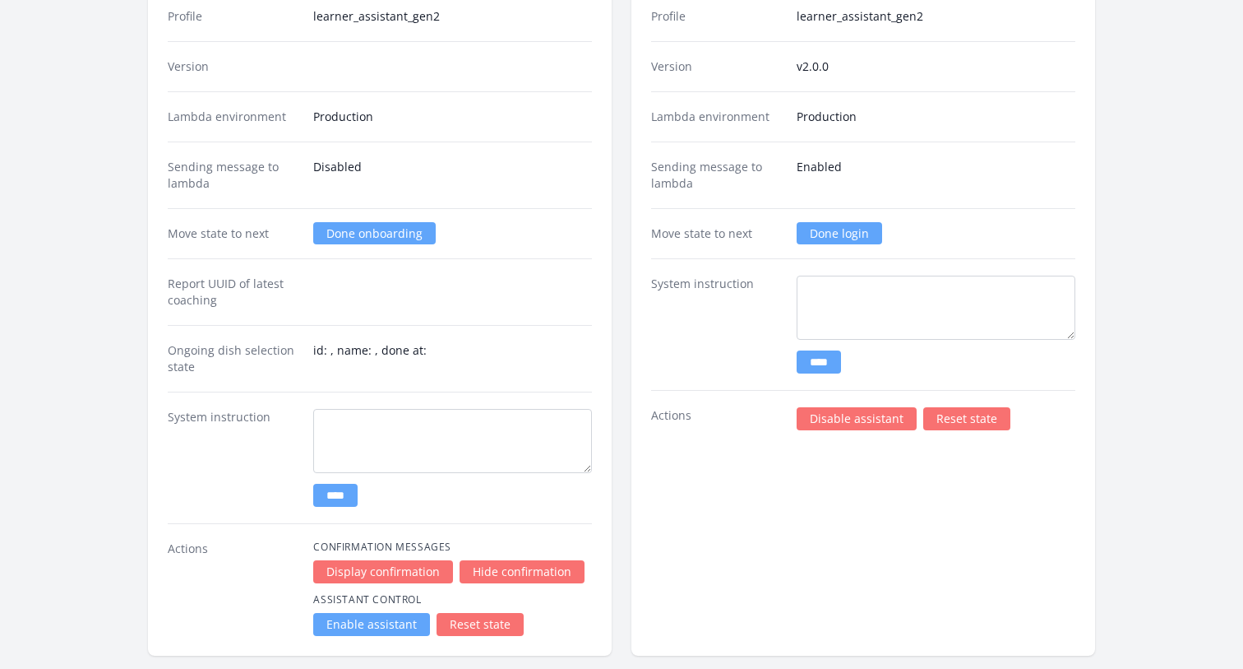
scroll to position [2730, 0]
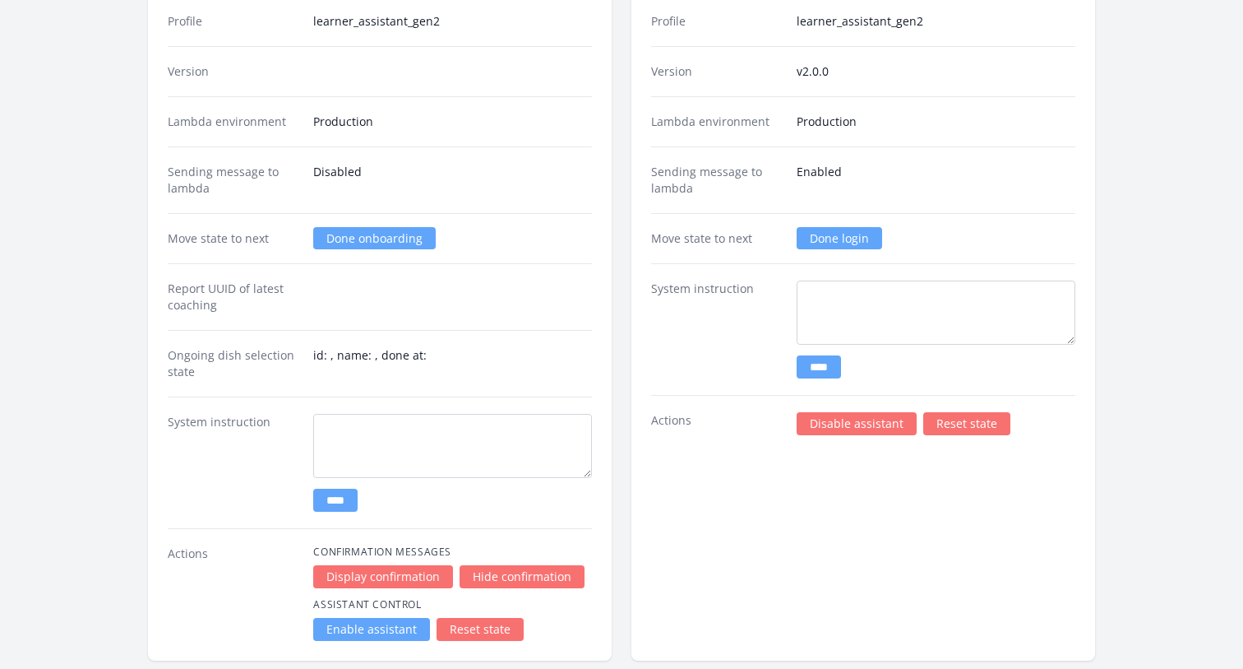
click at [817, 234] on link "Done login" at bounding box center [840, 238] width 86 height 22
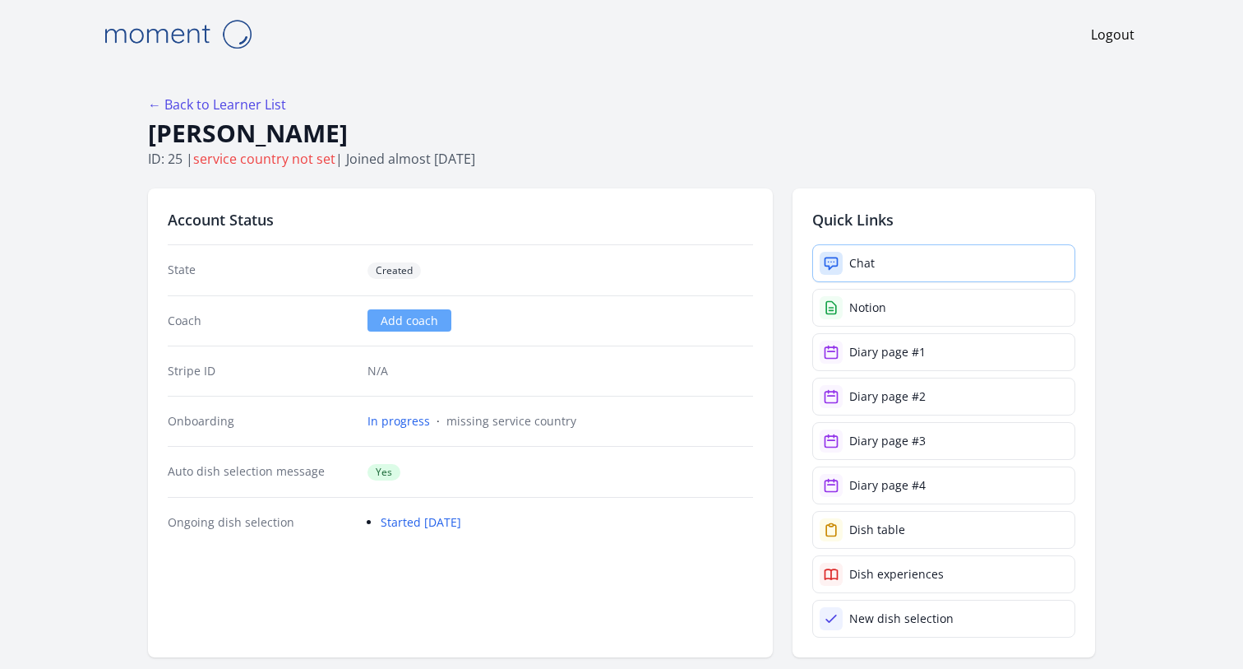
click at [928, 259] on link "Chat" at bounding box center [943, 263] width 263 height 38
